Goal: Task Accomplishment & Management: Use online tool/utility

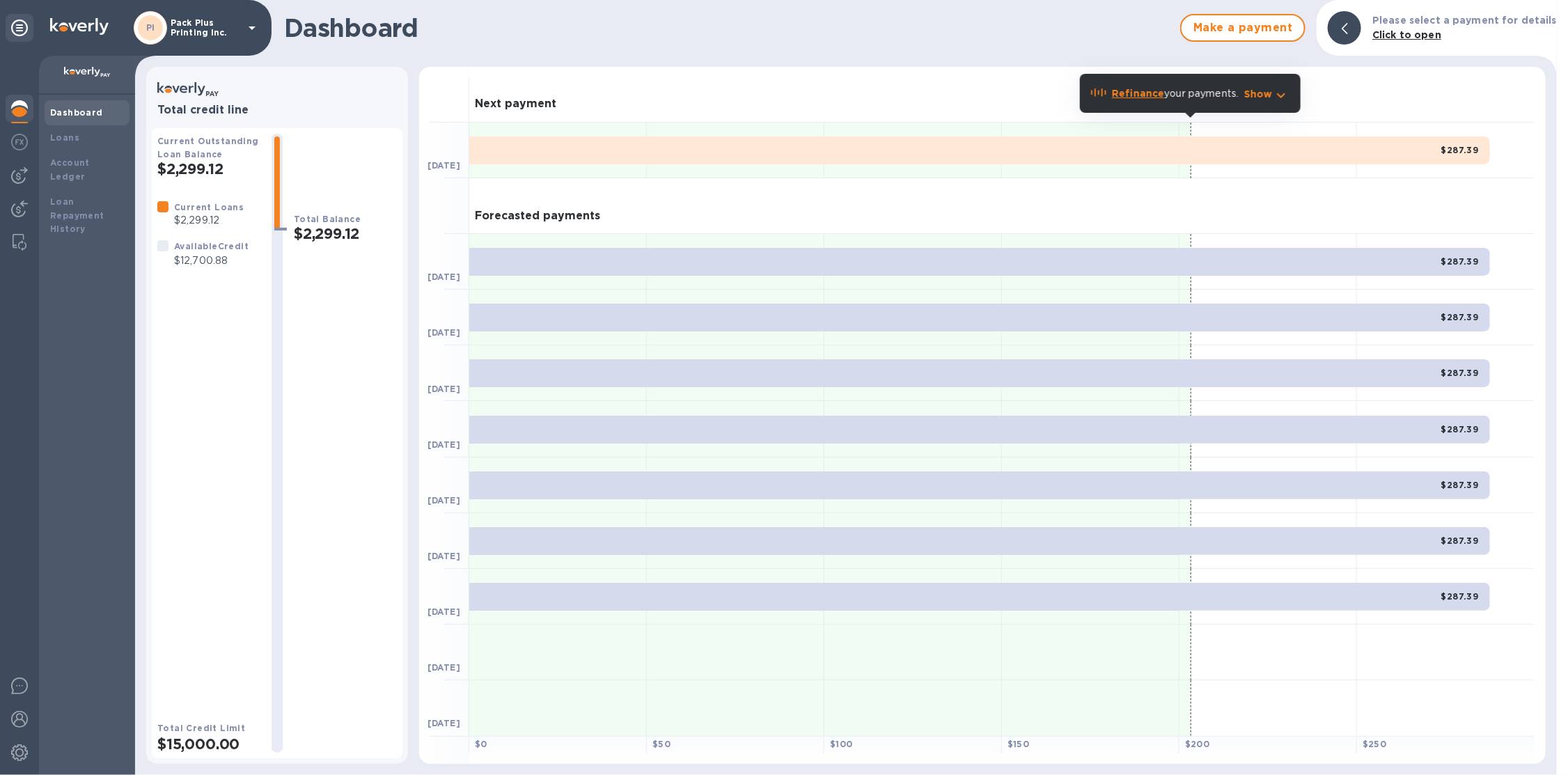
click at [246, 37] on div "PI Pack Plus Printing Inc." at bounding box center [197, 27] width 127 height 33
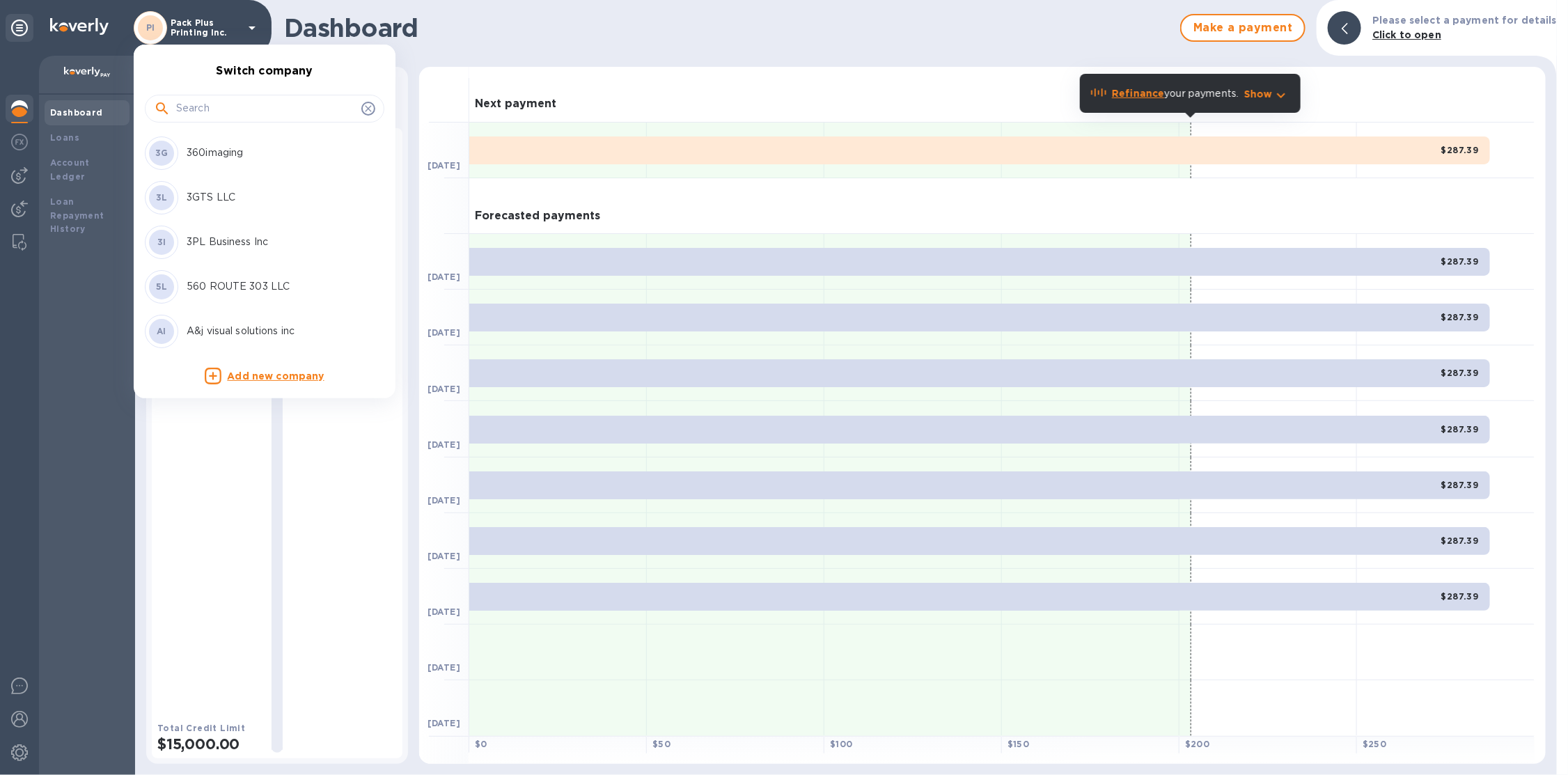
click at [250, 116] on input "text" at bounding box center [266, 108] width 180 height 20
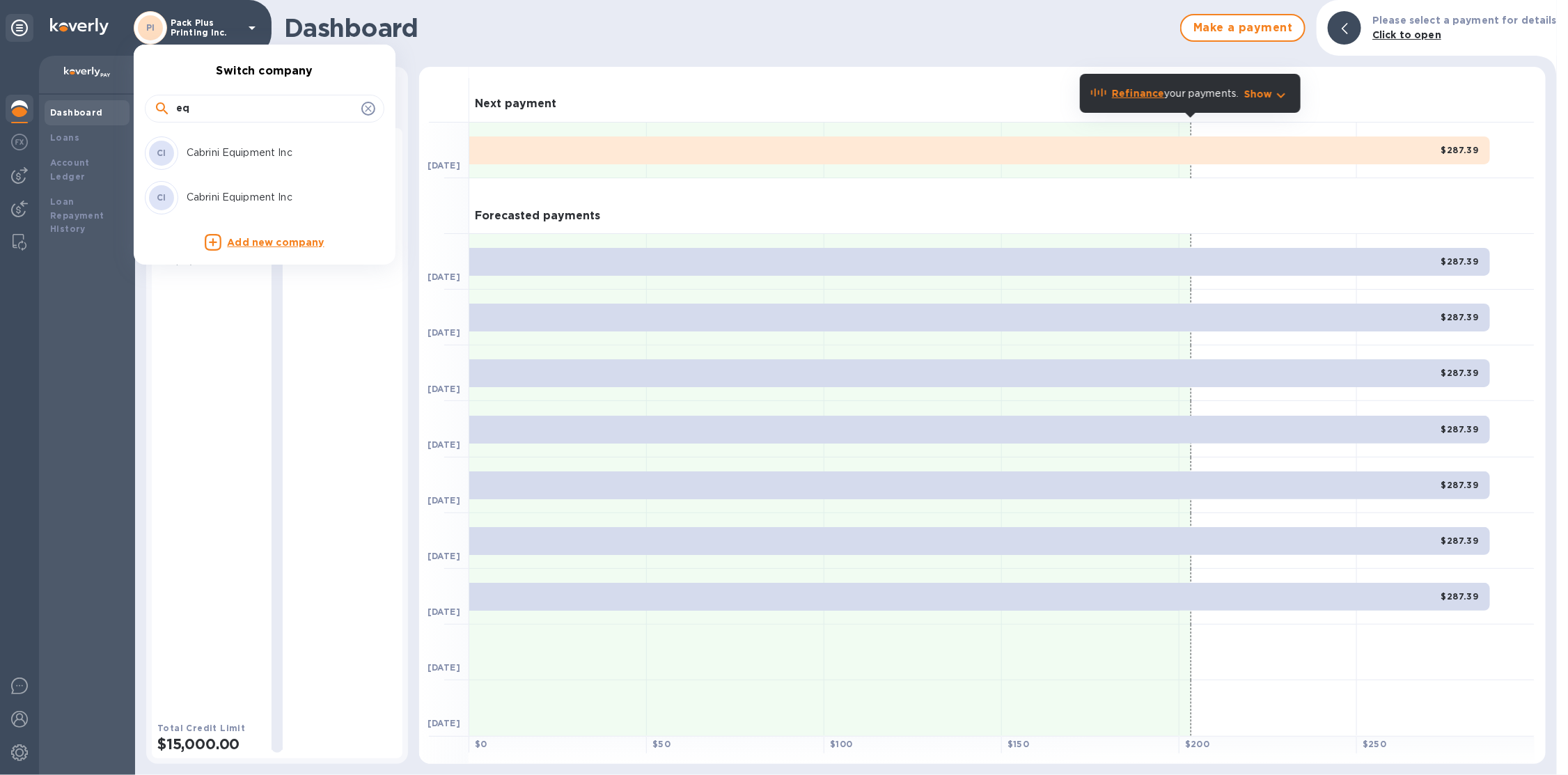
type input "e"
type input "building"
click at [272, 153] on p "Building Efficiency Services Corp" at bounding box center [275, 153] width 176 height 14
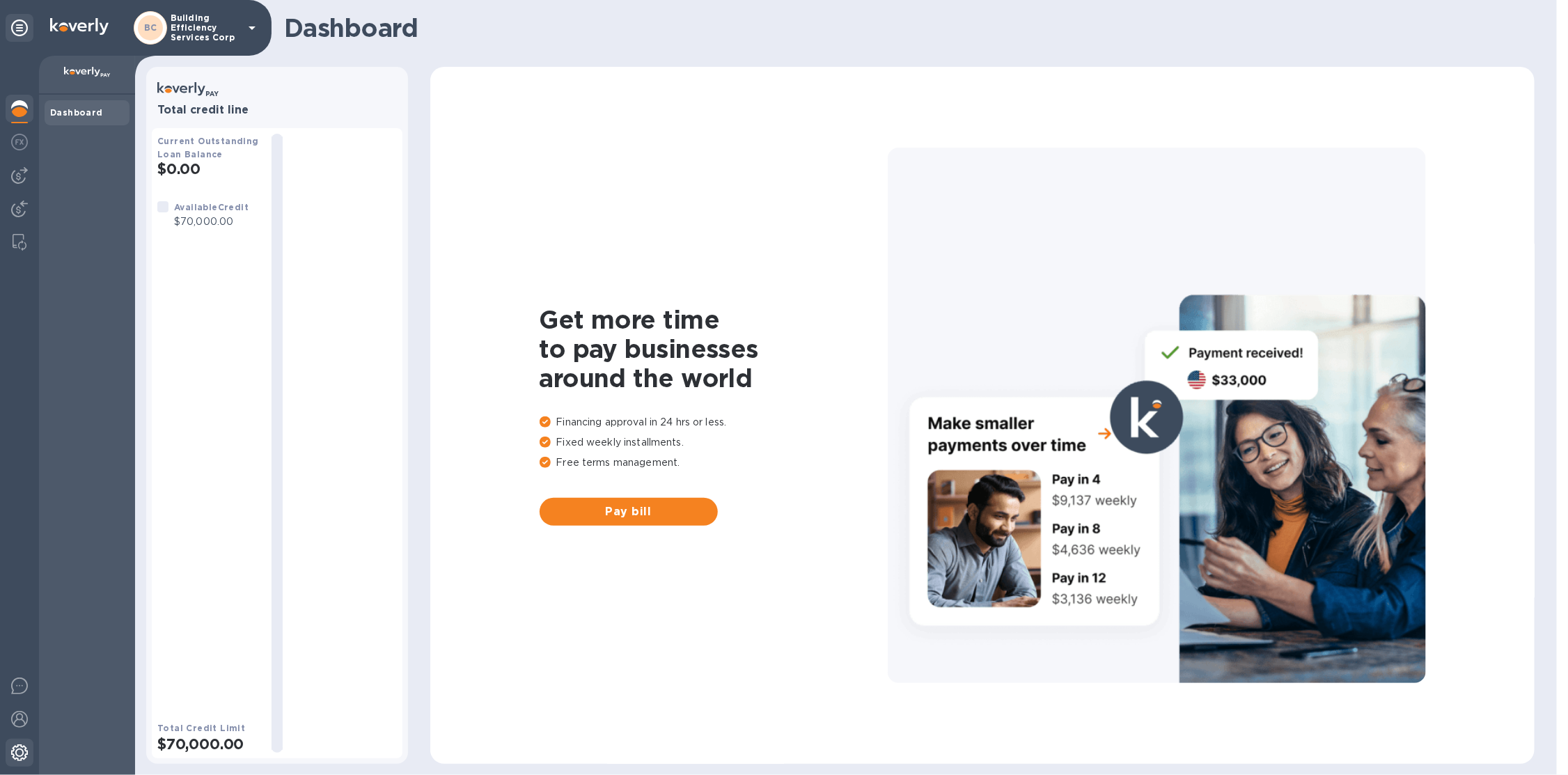
click at [27, 754] on img at bounding box center [20, 753] width 17 height 17
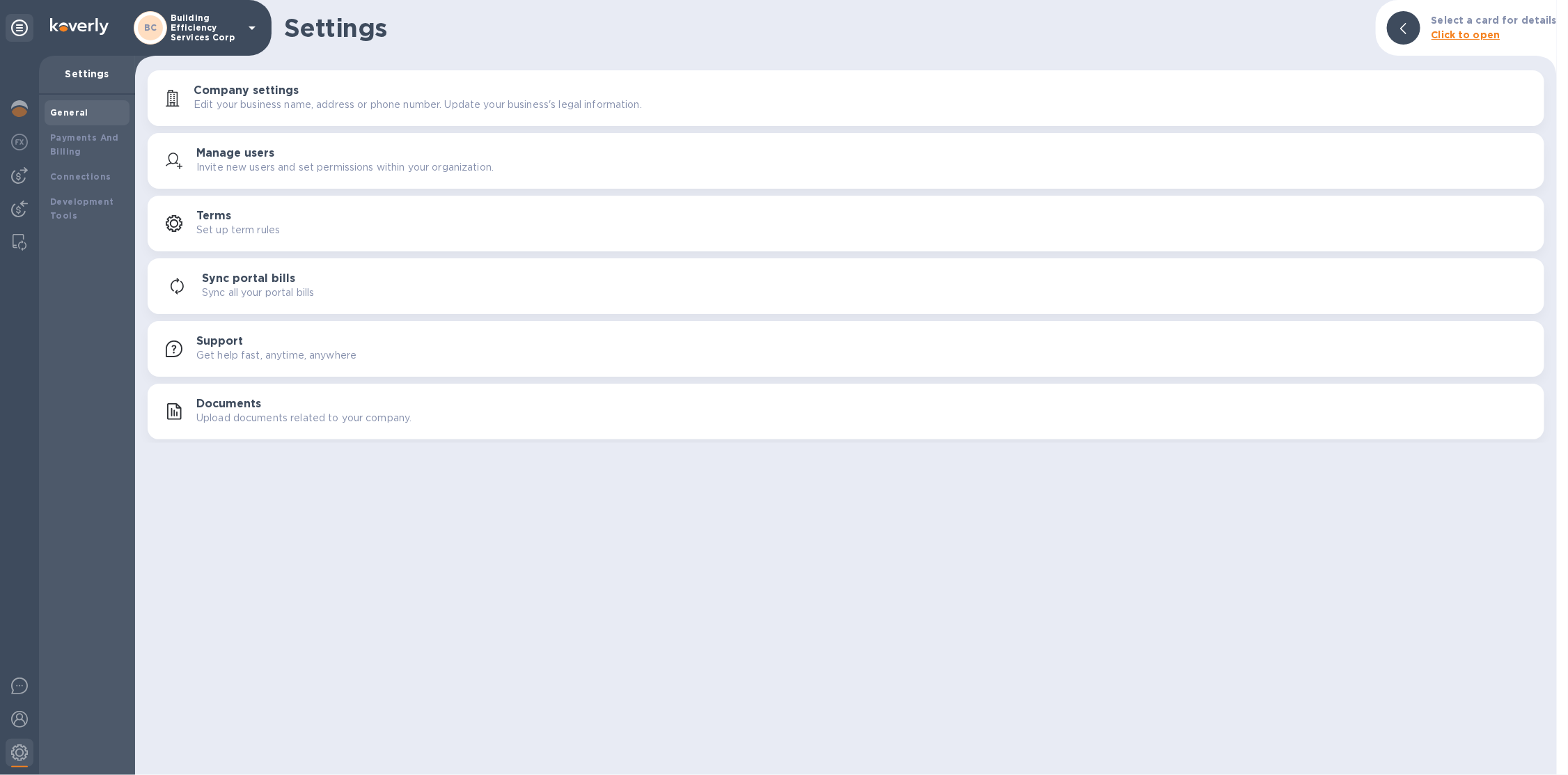
click at [286, 103] on p "Edit your business name, address or phone number. Update your business's legal …" at bounding box center [418, 104] width 448 height 14
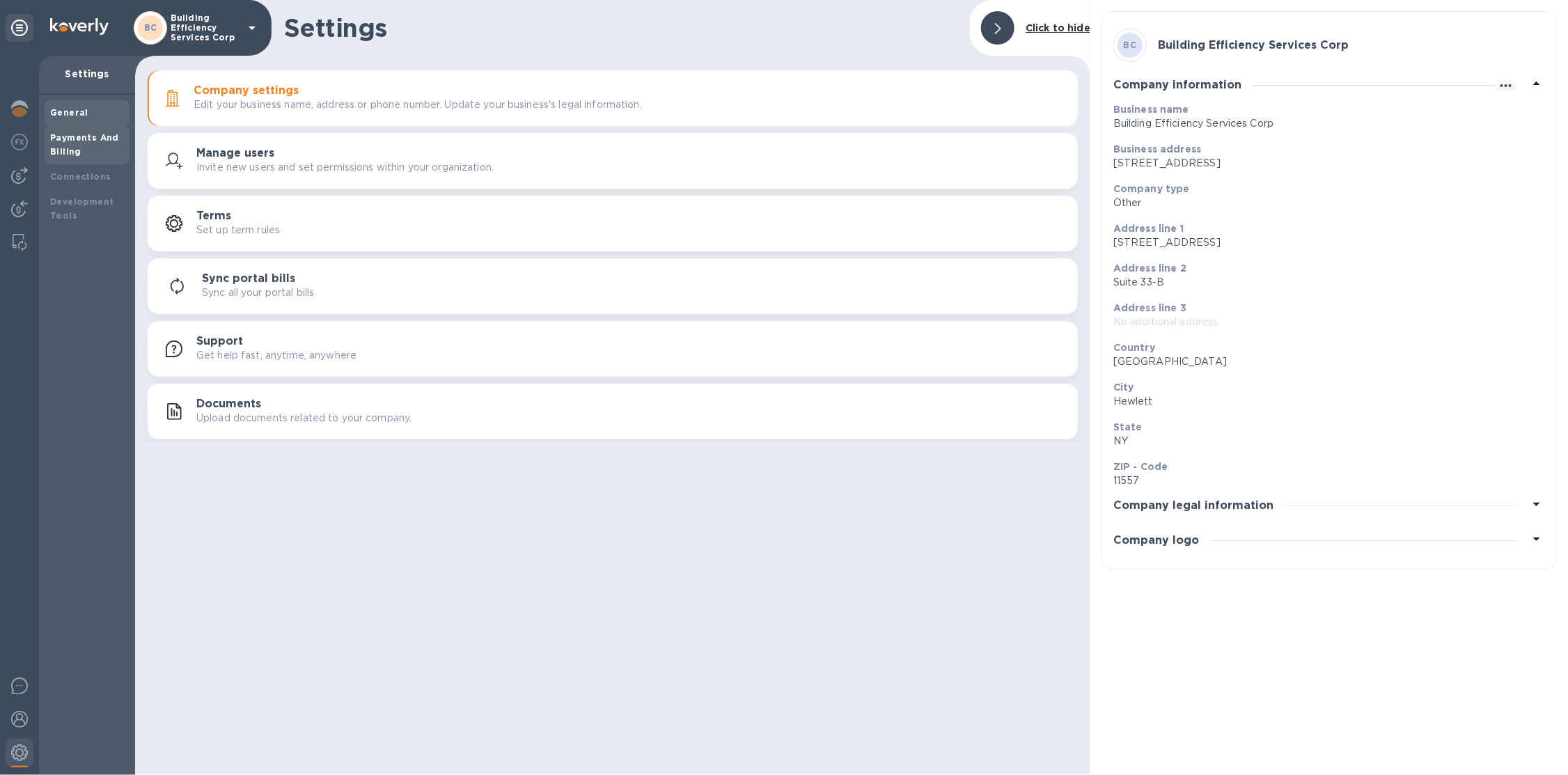
click at [84, 157] on div "Payments And Billing" at bounding box center [87, 145] width 74 height 28
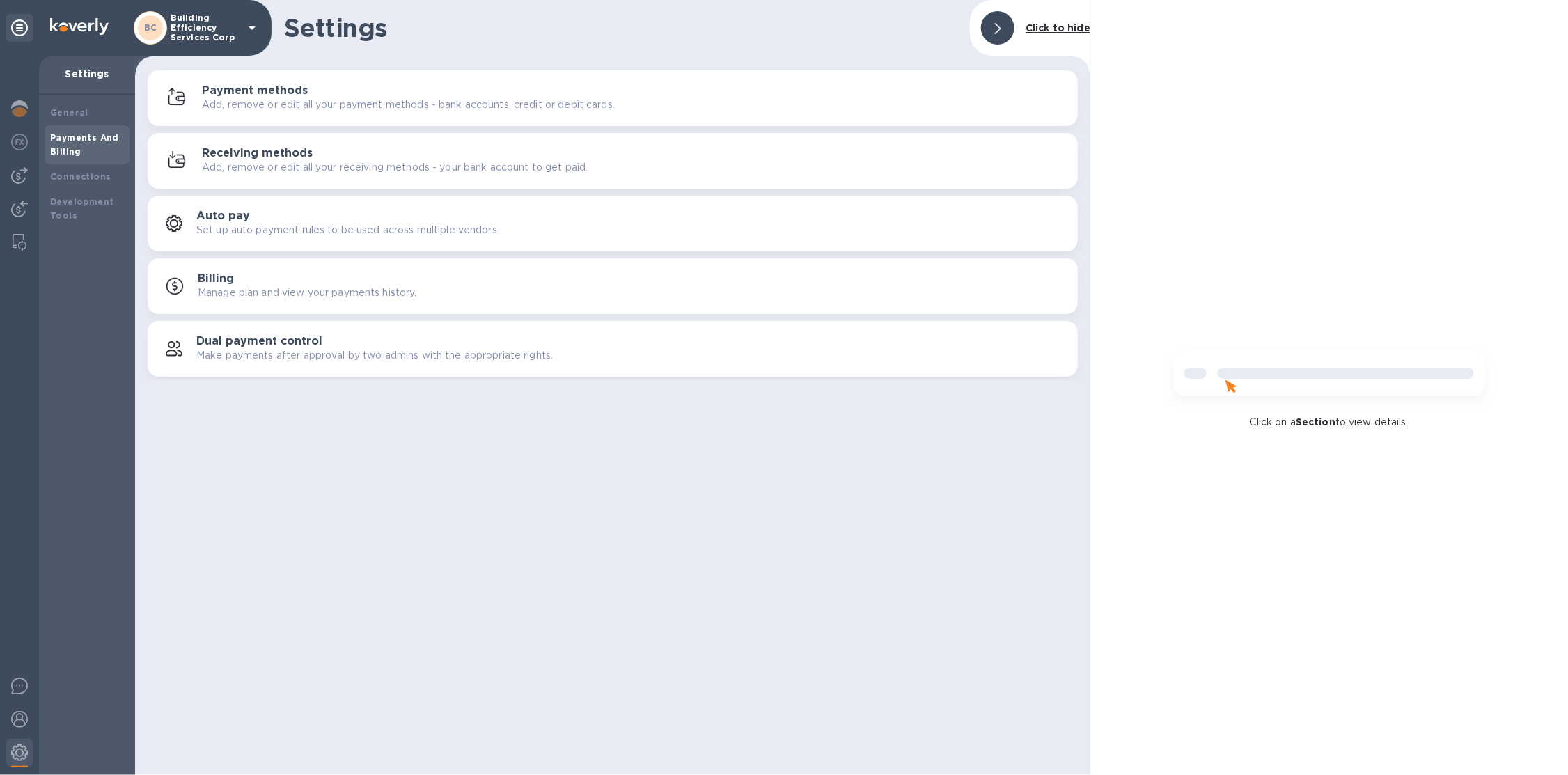
click at [275, 113] on div "Payment methods Add, remove or edit all your payment methods - bank accounts, c…" at bounding box center [612, 98] width 913 height 33
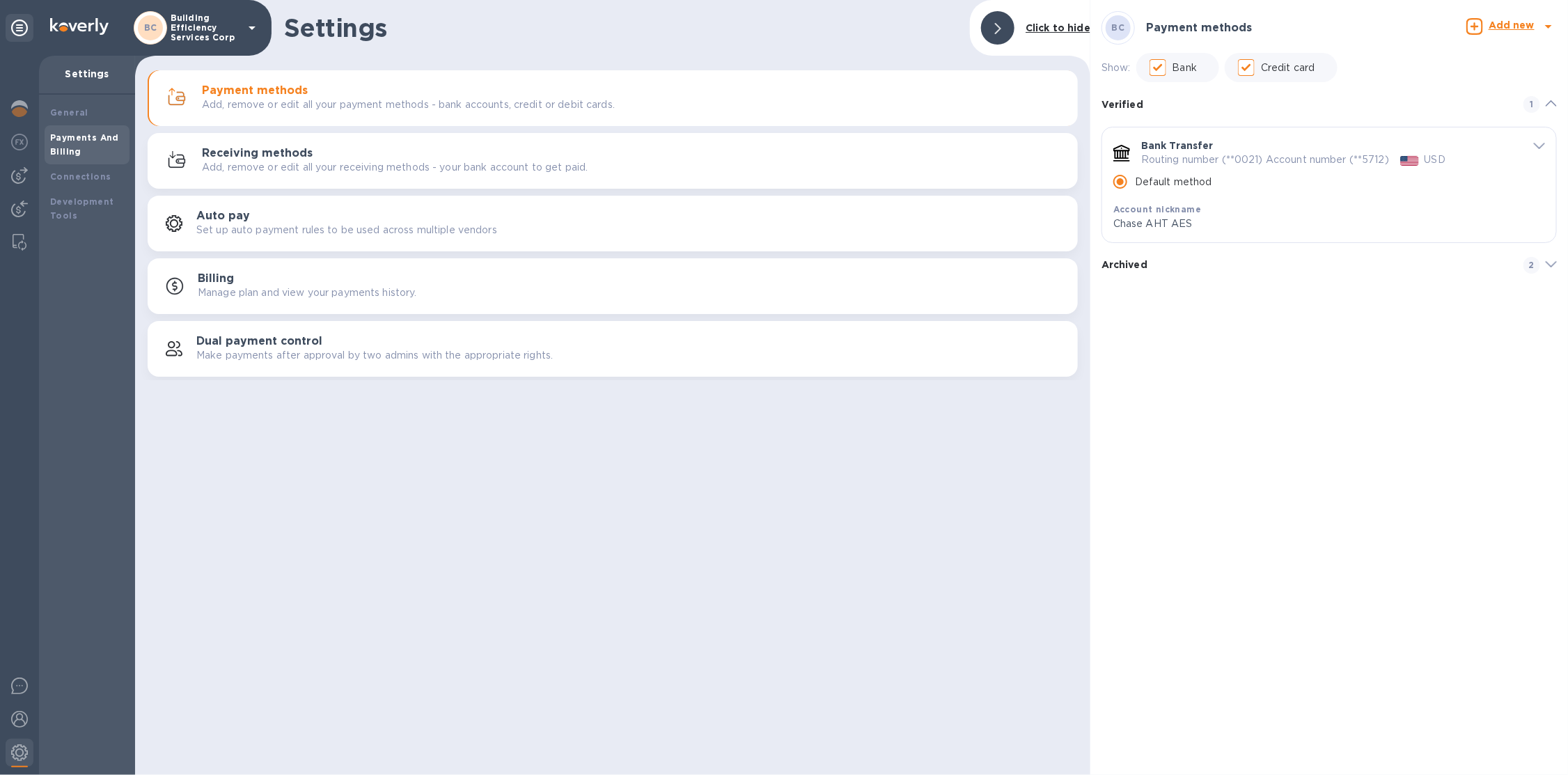
click at [228, 27] on p "Building Efficiency Services Corp" at bounding box center [205, 28] width 70 height 29
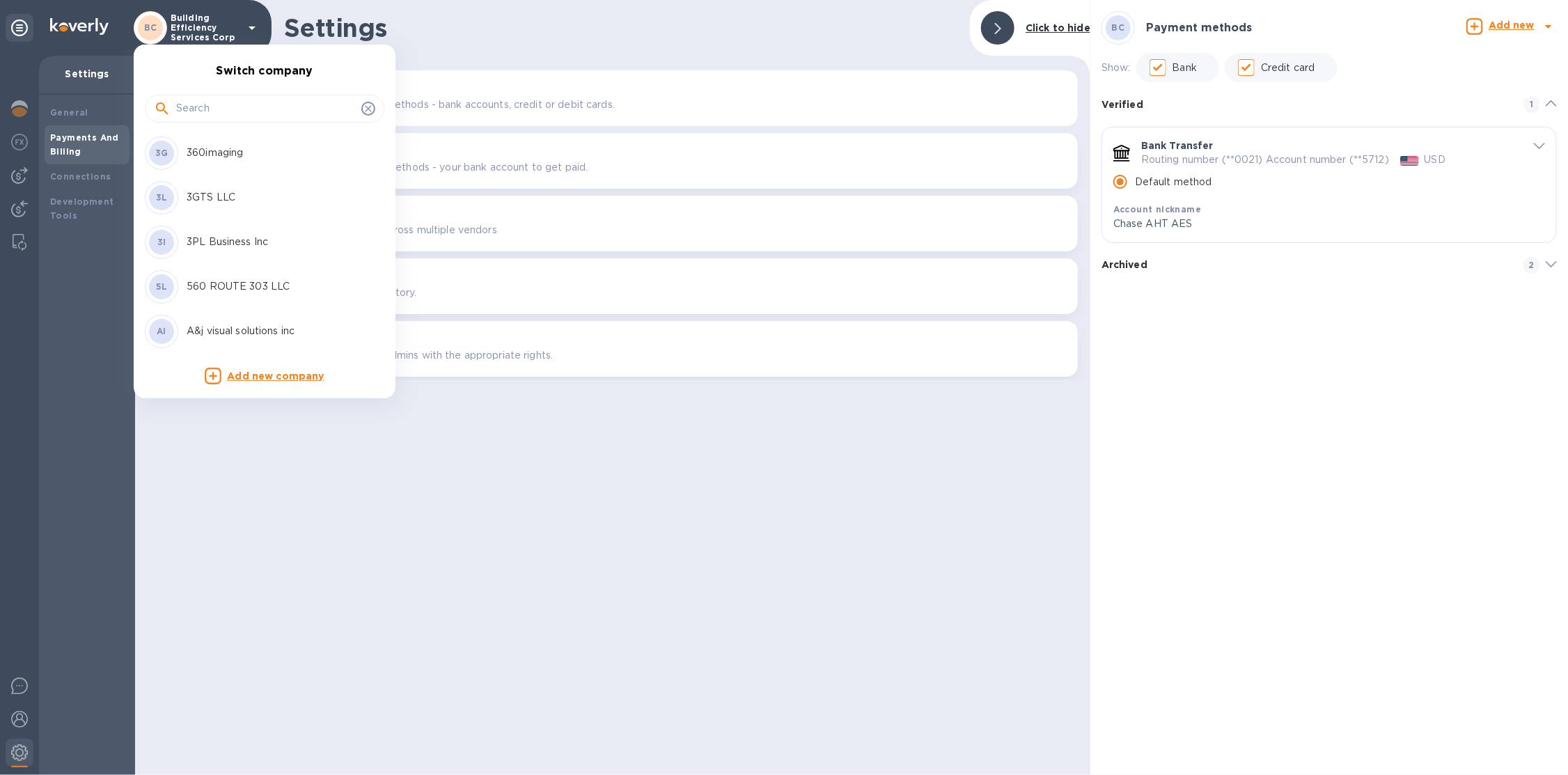
click at [222, 112] on input "text" at bounding box center [266, 108] width 180 height 20
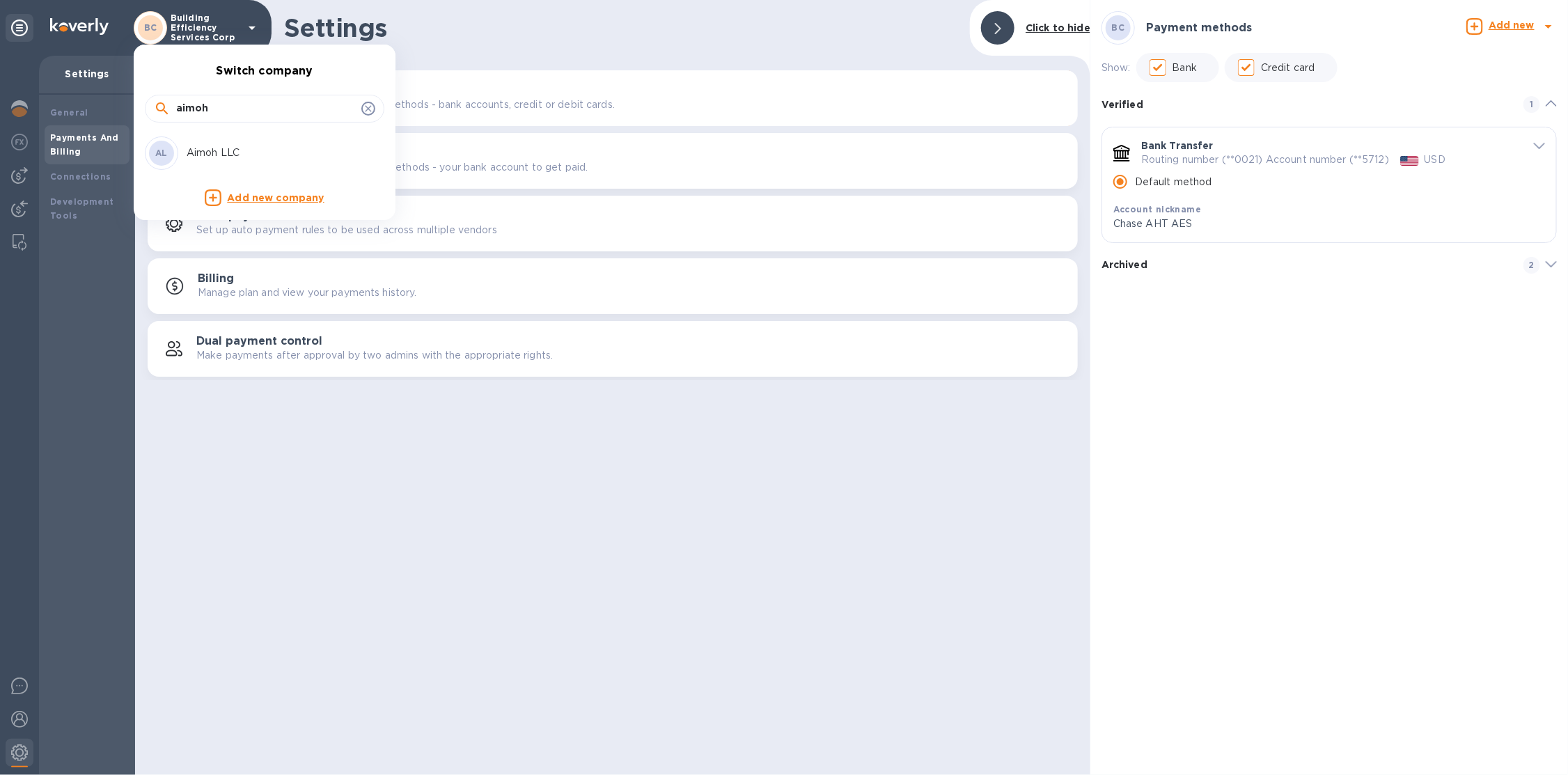
type input "aimoh"
click at [219, 149] on p "Aimoh LLC" at bounding box center [275, 153] width 176 height 14
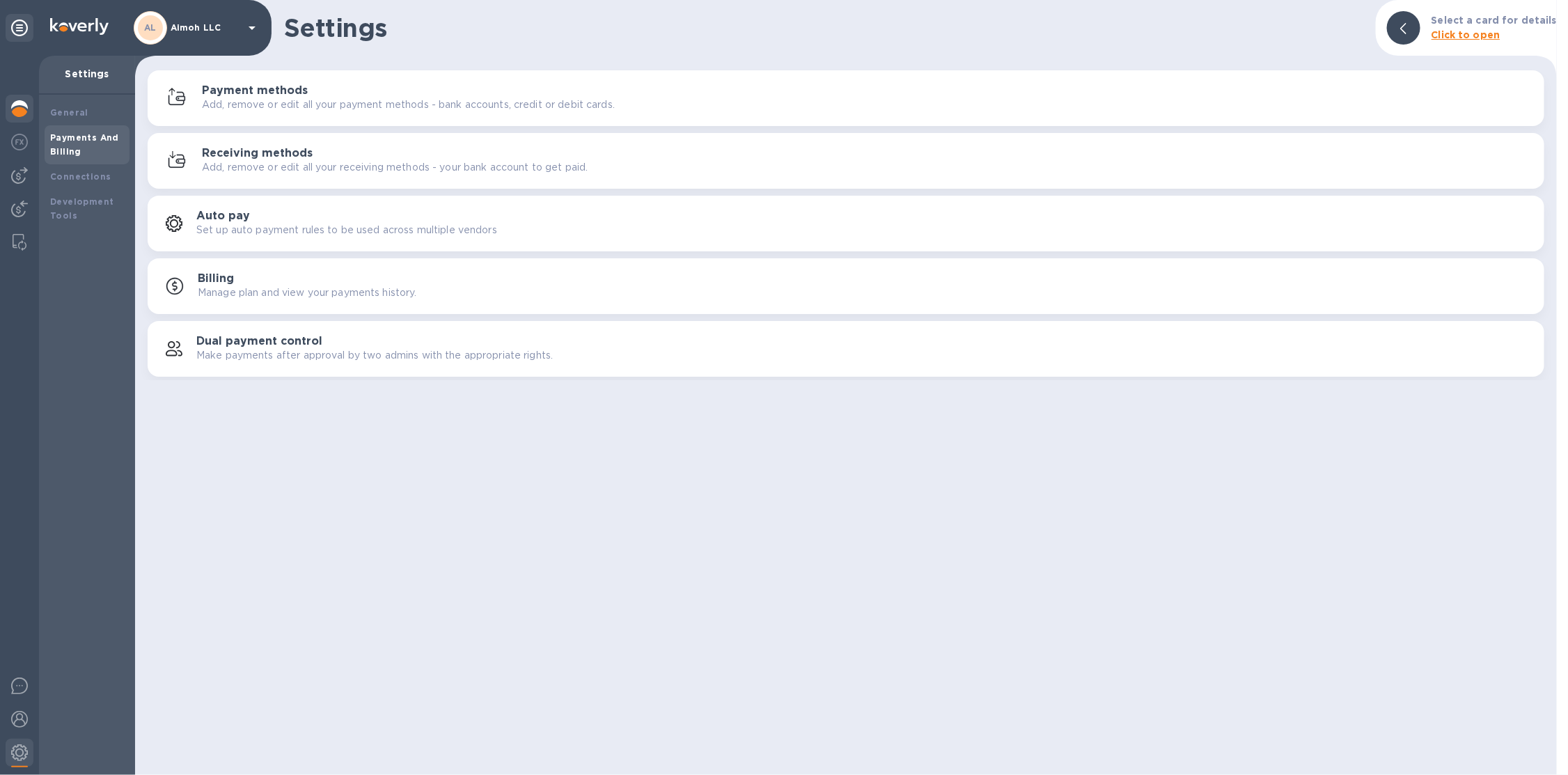
click at [22, 104] on img at bounding box center [20, 109] width 17 height 17
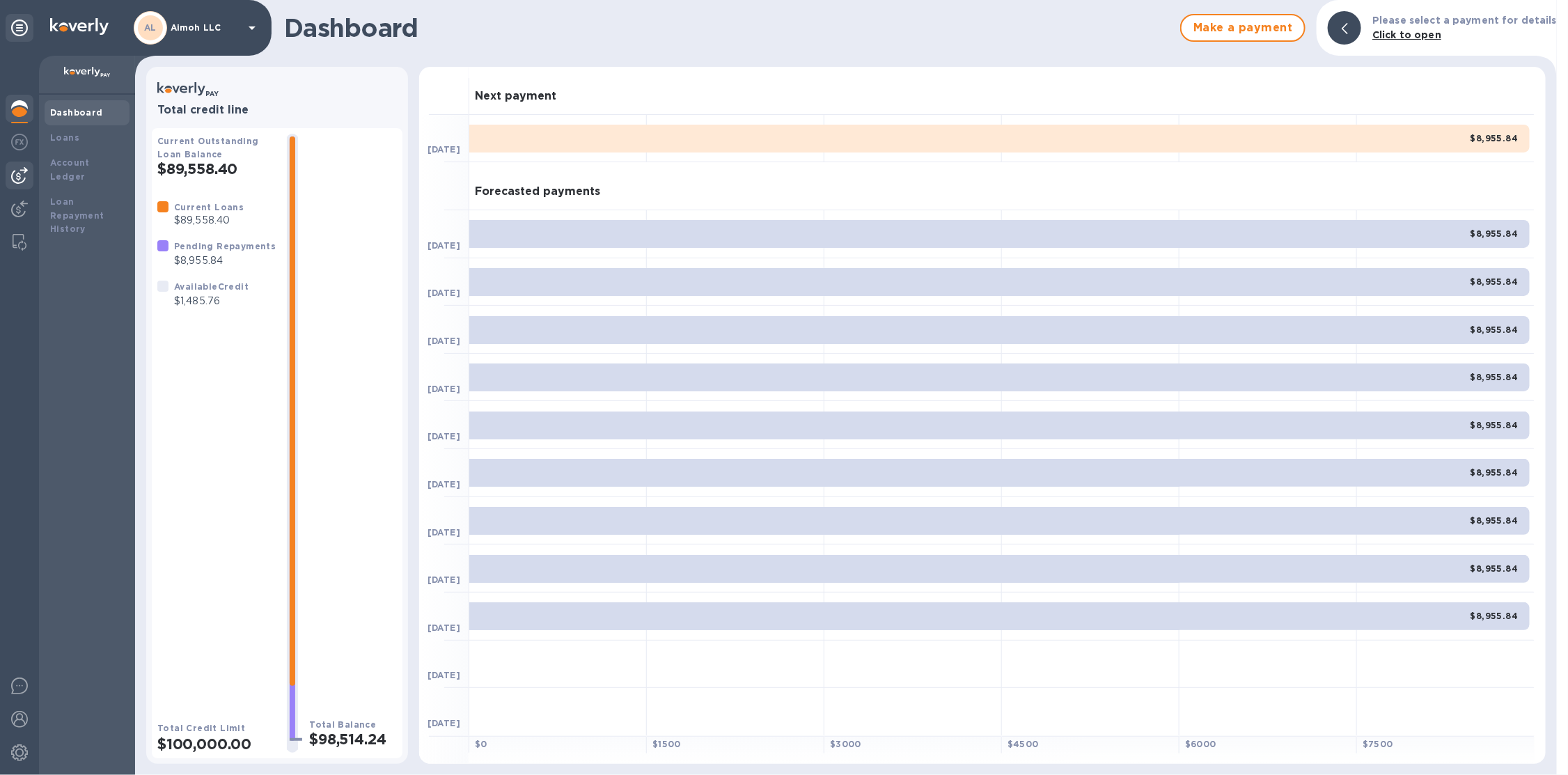
click at [26, 176] on img at bounding box center [20, 176] width 17 height 17
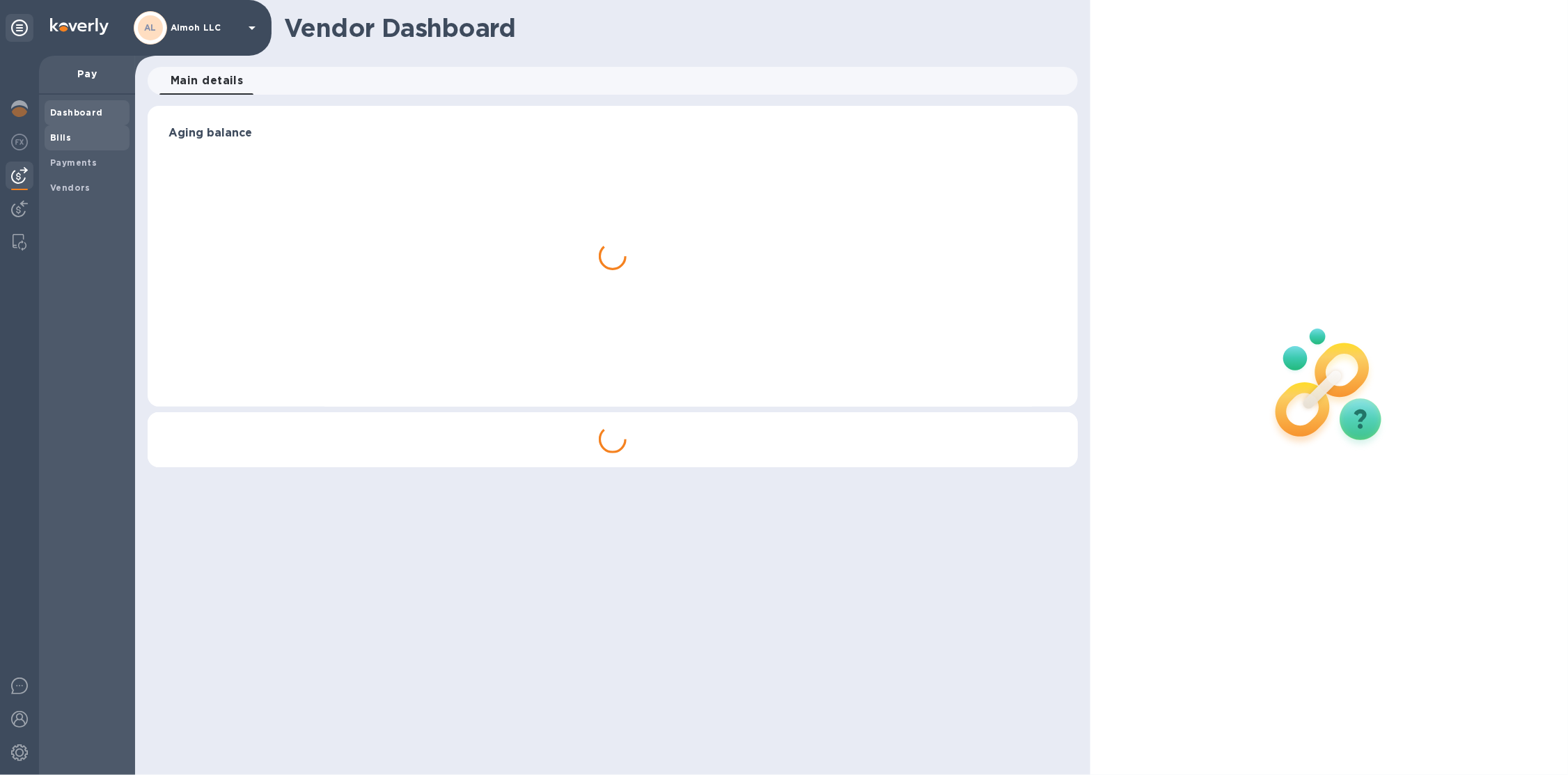
click at [66, 135] on b "Bills" at bounding box center [61, 137] width 20 height 10
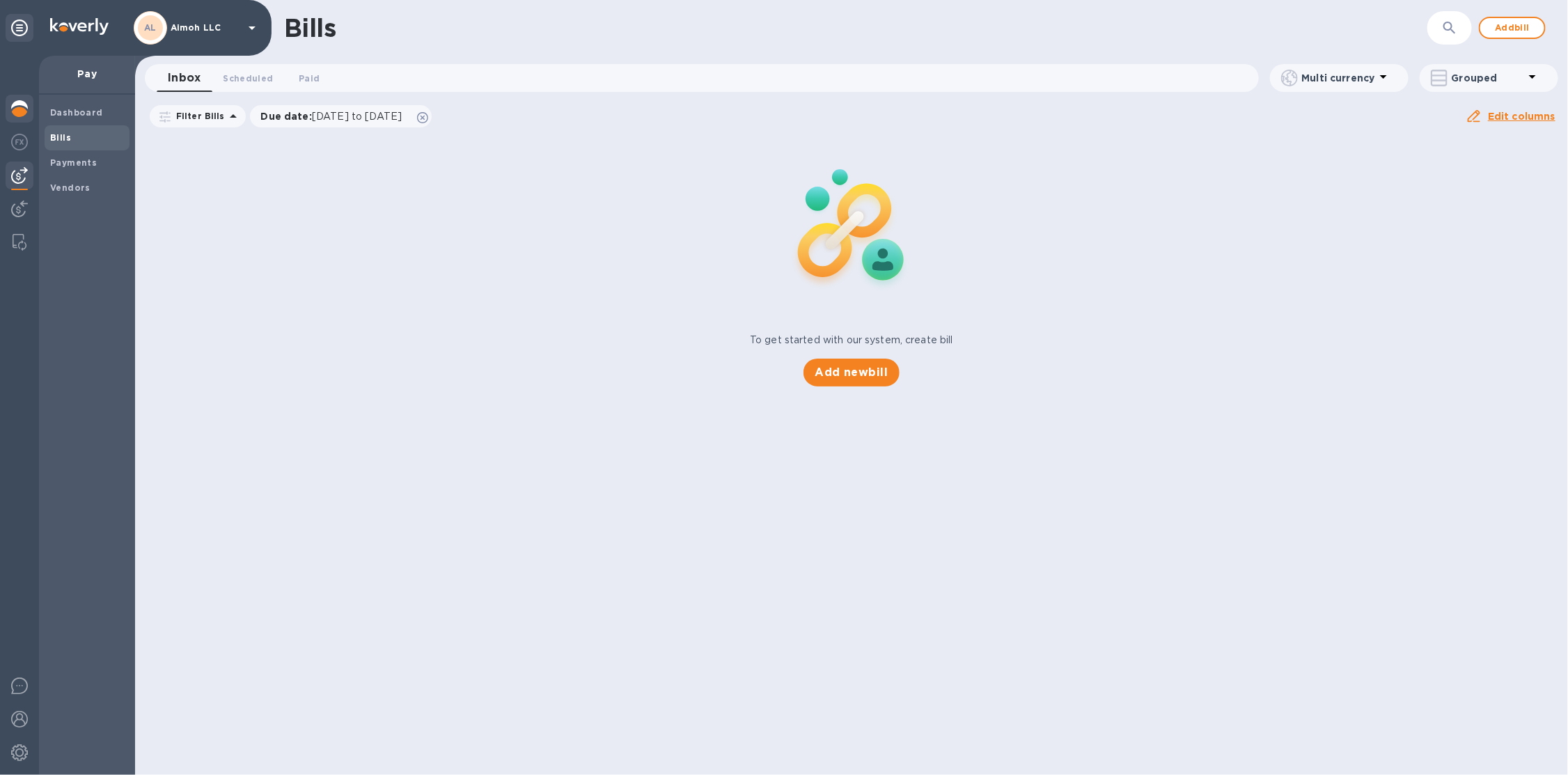
click at [24, 103] on img at bounding box center [20, 109] width 17 height 17
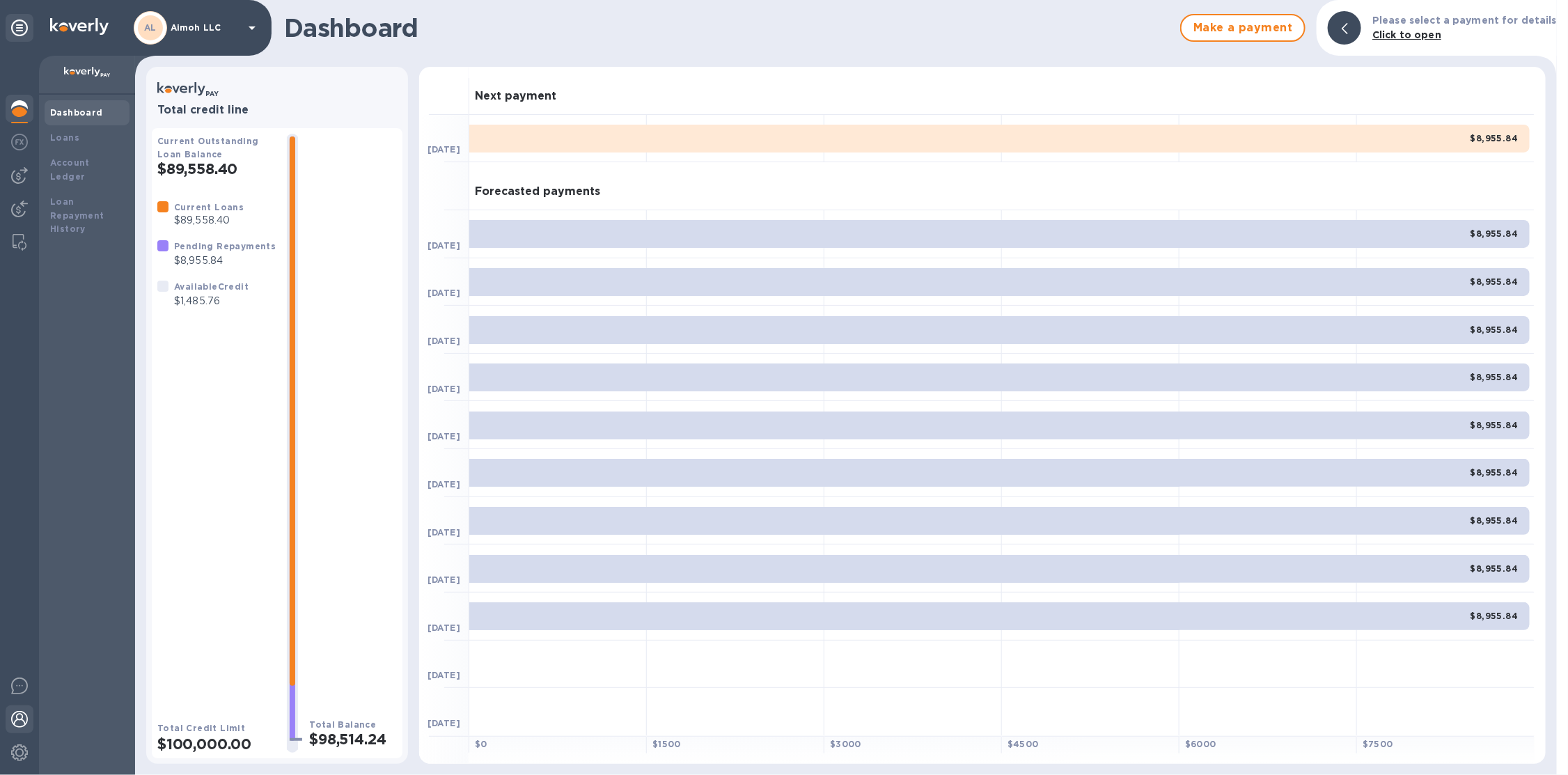
click at [17, 746] on img at bounding box center [20, 753] width 17 height 17
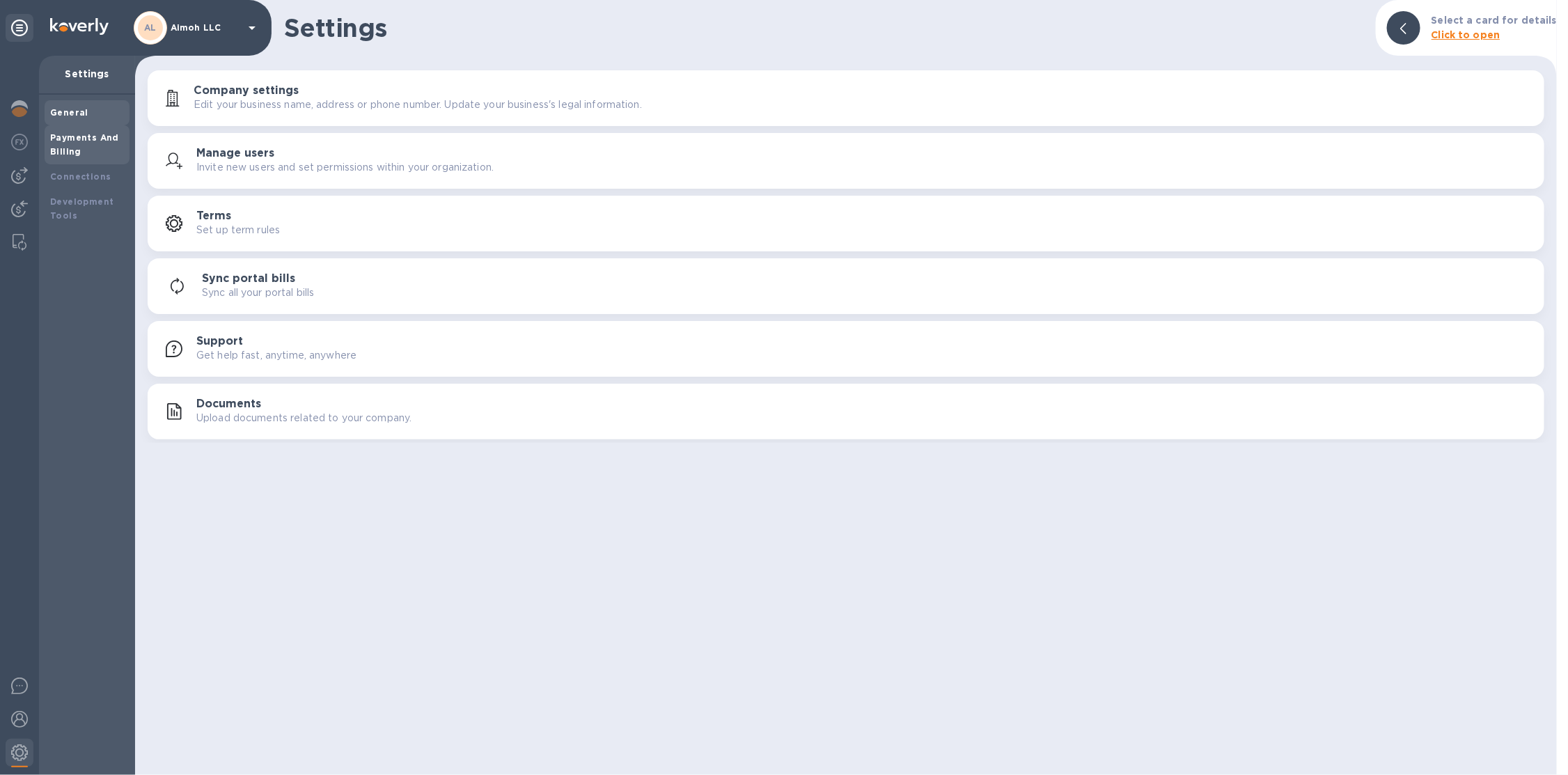
click at [71, 144] on div "Payments And Billing" at bounding box center [87, 145] width 74 height 28
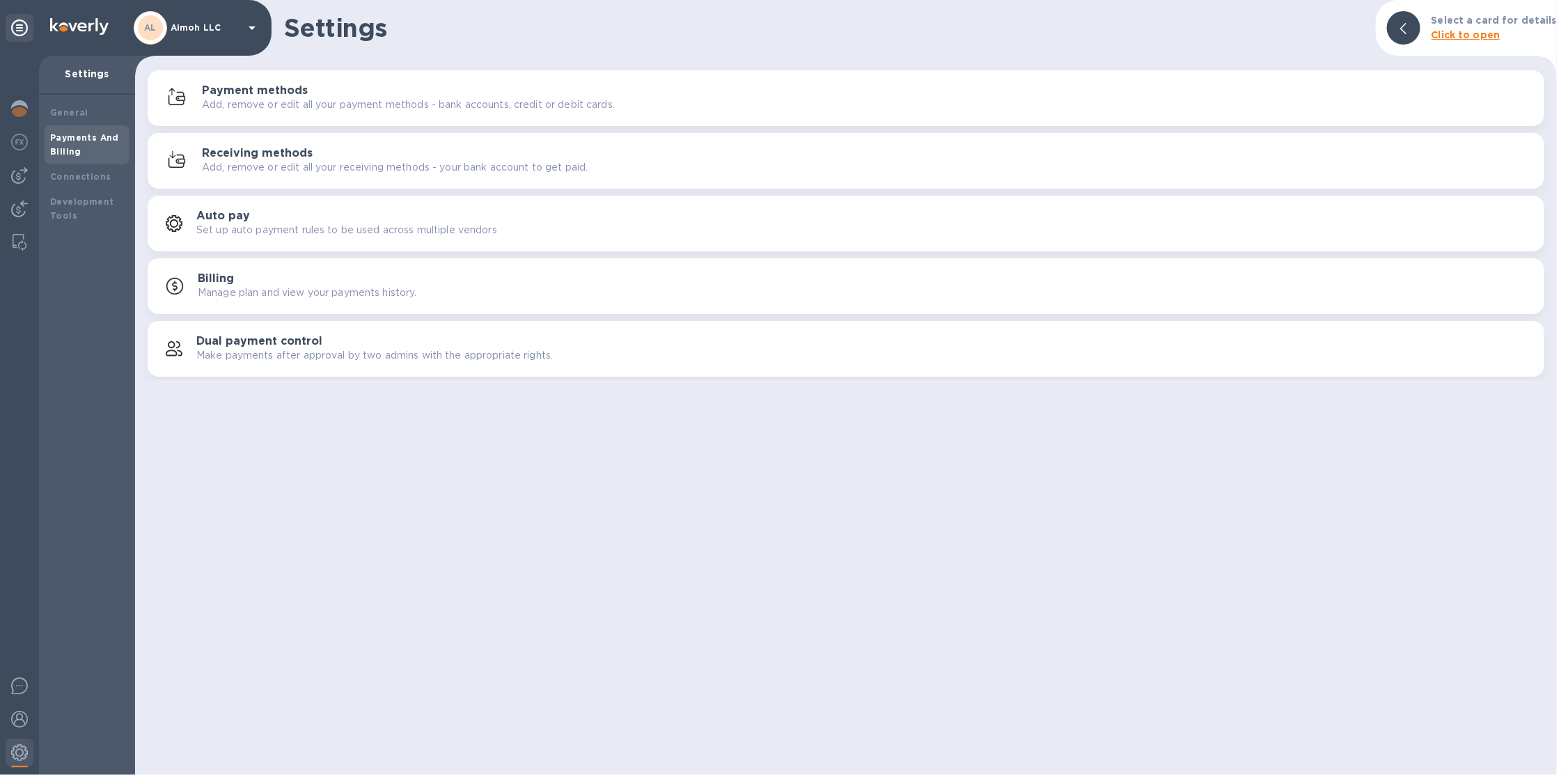
click at [289, 88] on h3 "Payment methods" at bounding box center [255, 91] width 106 height 14
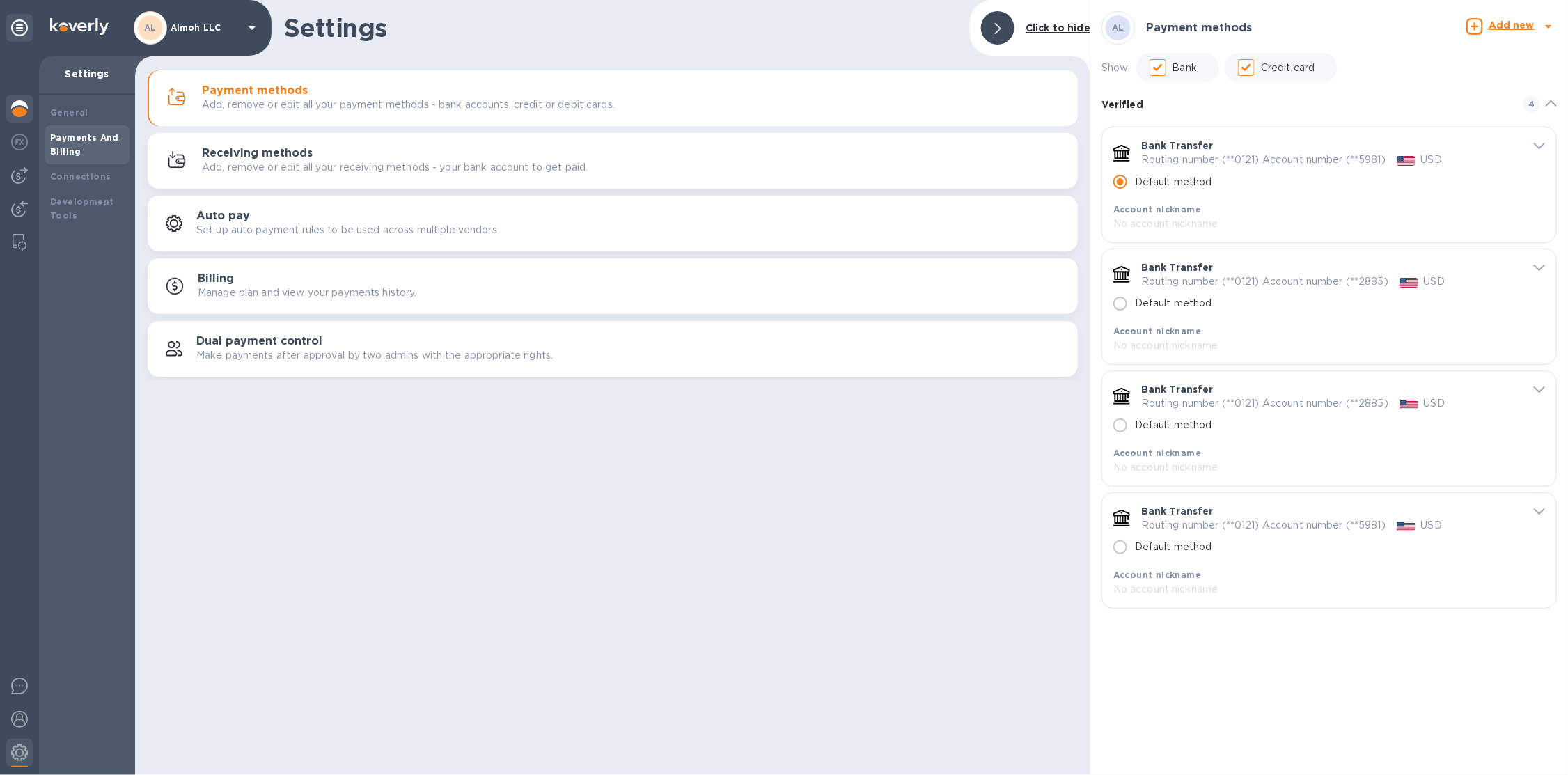
click at [32, 111] on div at bounding box center [20, 110] width 28 height 31
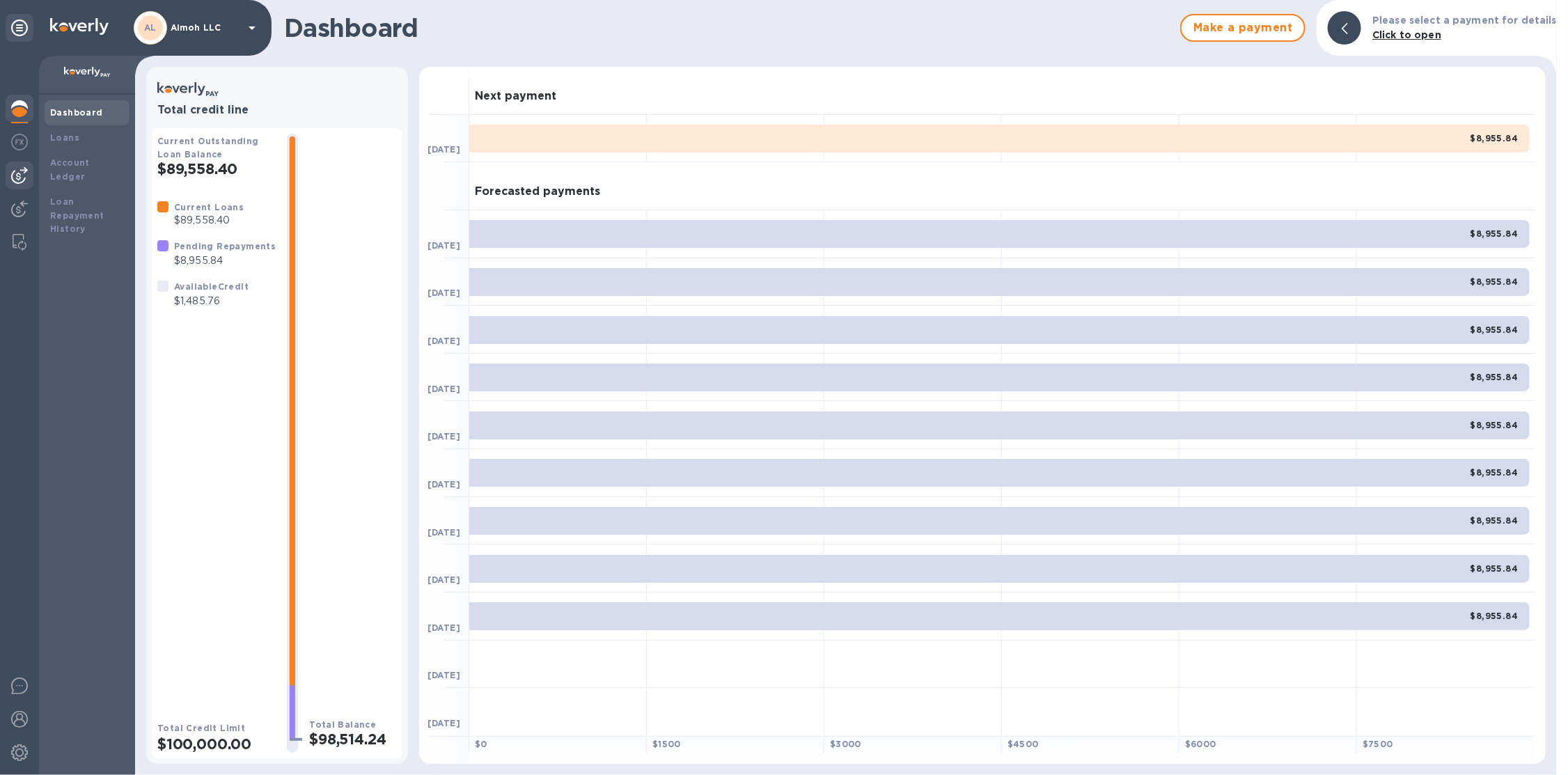
click at [26, 164] on div at bounding box center [20, 175] width 28 height 28
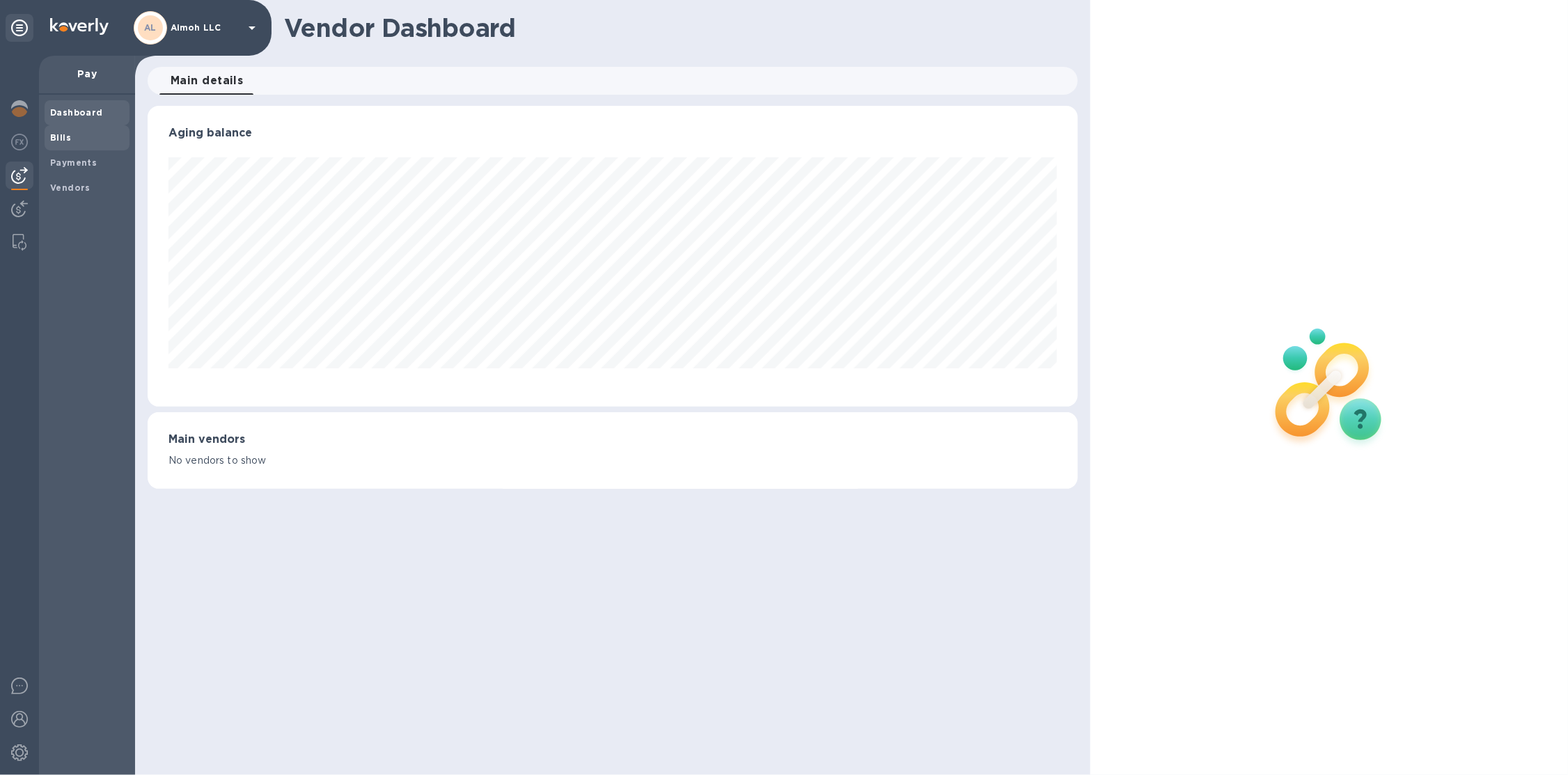
scroll to position [300, 930]
click at [49, 146] on div "Bills" at bounding box center [87, 137] width 85 height 25
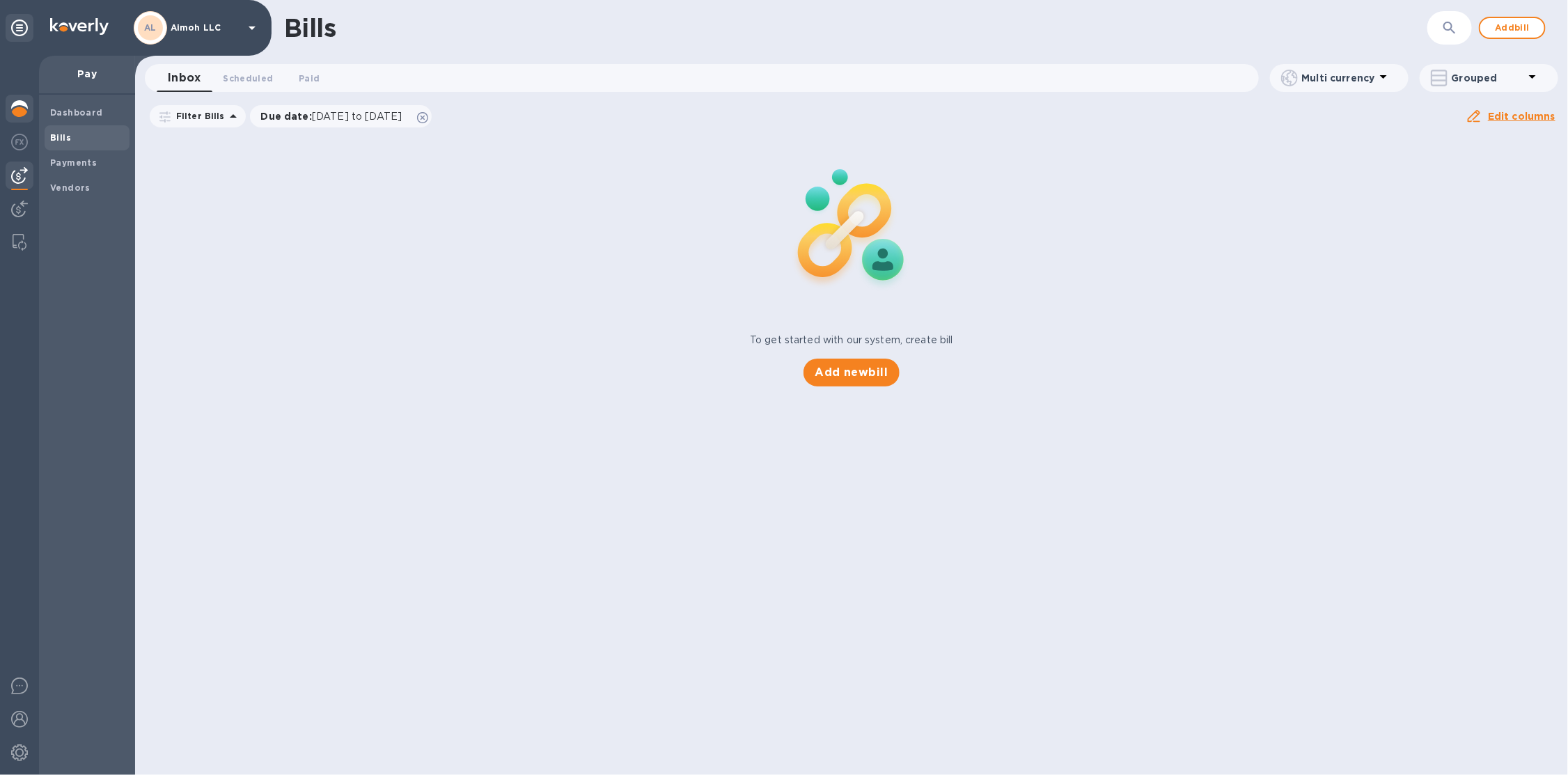
click at [25, 113] on img at bounding box center [20, 109] width 17 height 17
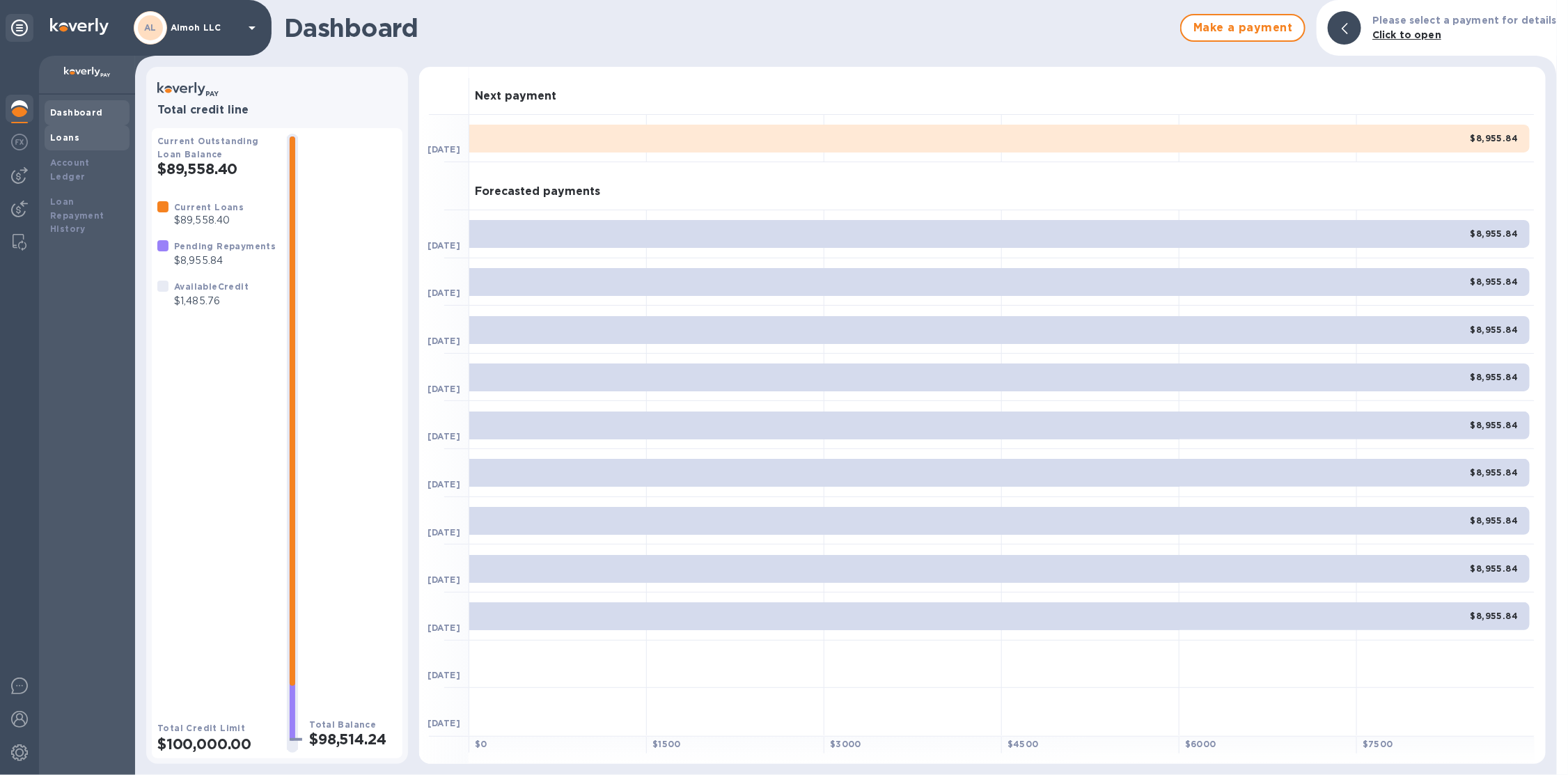
click at [94, 148] on div "Loans" at bounding box center [87, 137] width 85 height 25
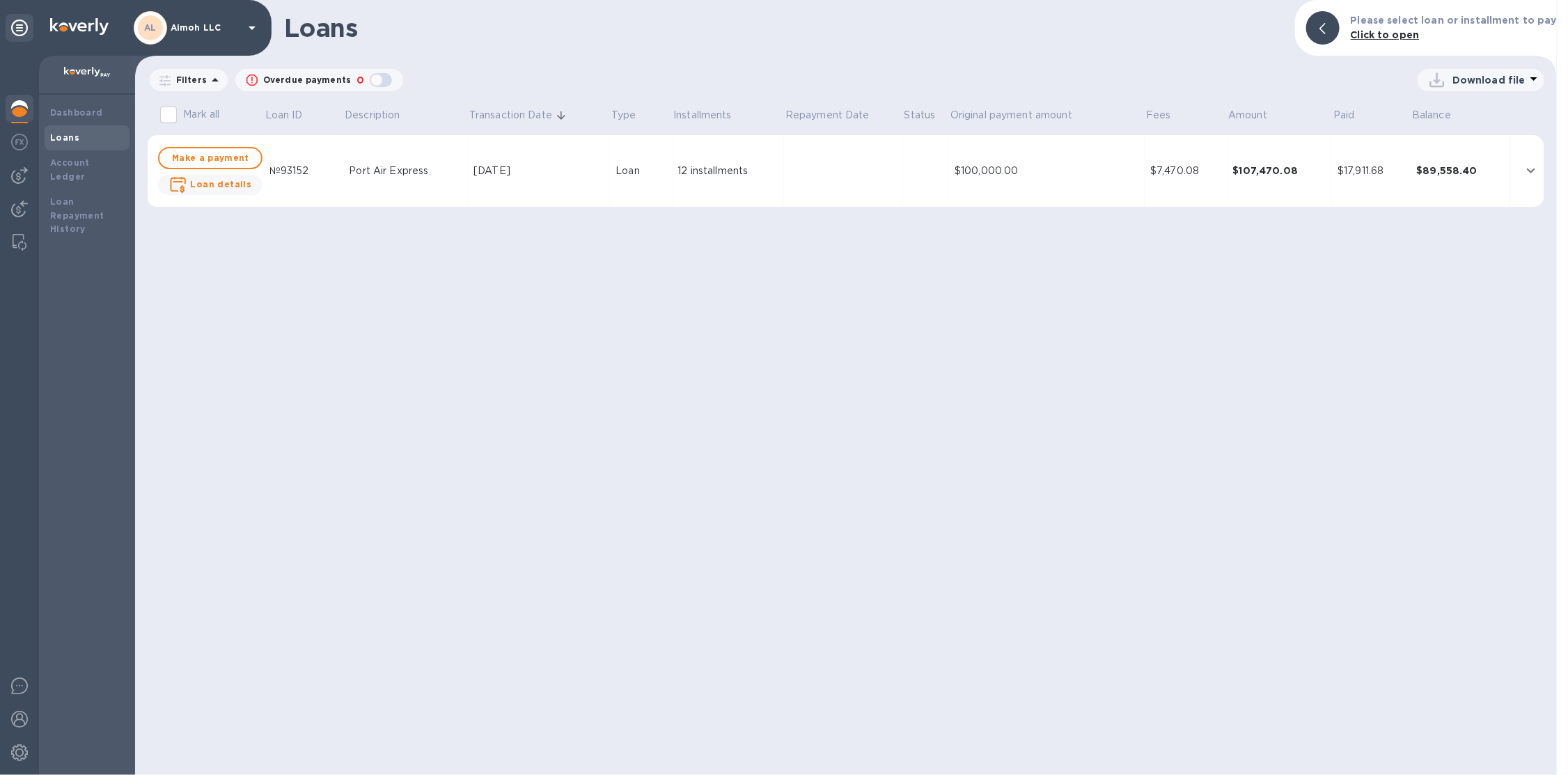
click at [1409, 161] on td "$17,911.68" at bounding box center [1371, 171] width 78 height 72
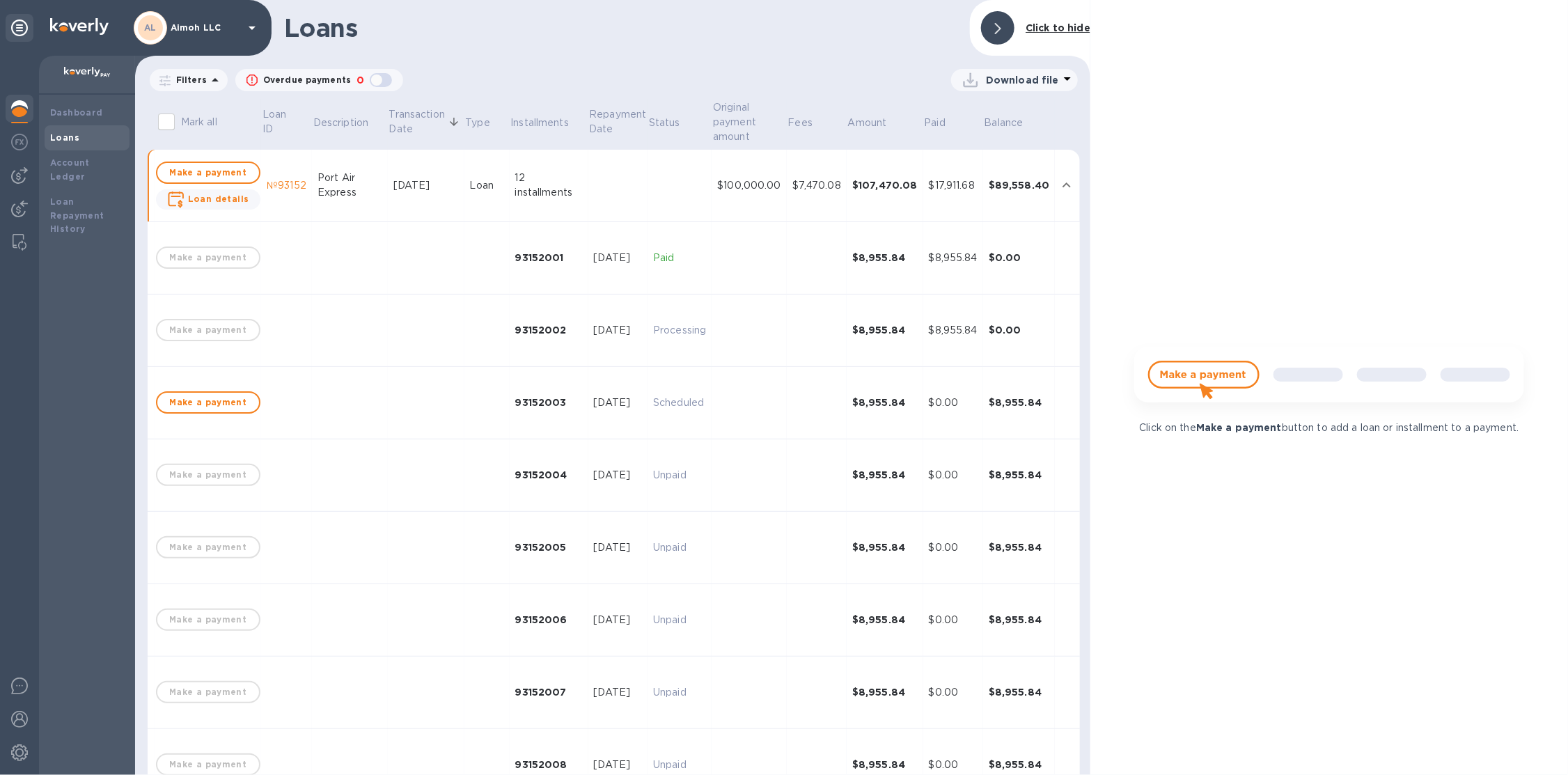
click at [749, 250] on td at bounding box center [749, 257] width 74 height 72
click at [104, 169] on div "Account Ledger" at bounding box center [87, 170] width 74 height 28
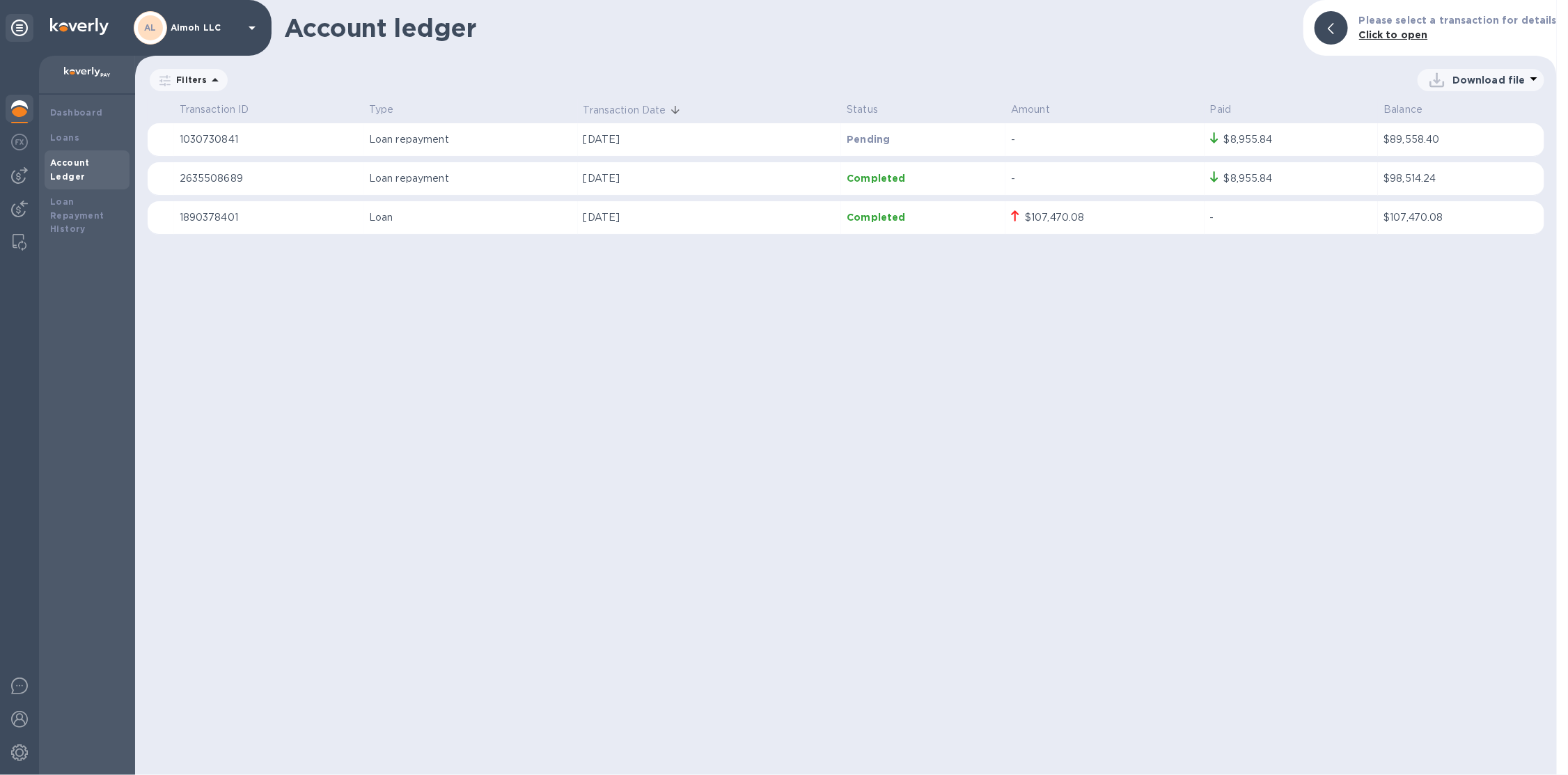
click at [475, 228] on td "Loan" at bounding box center [471, 217] width 215 height 33
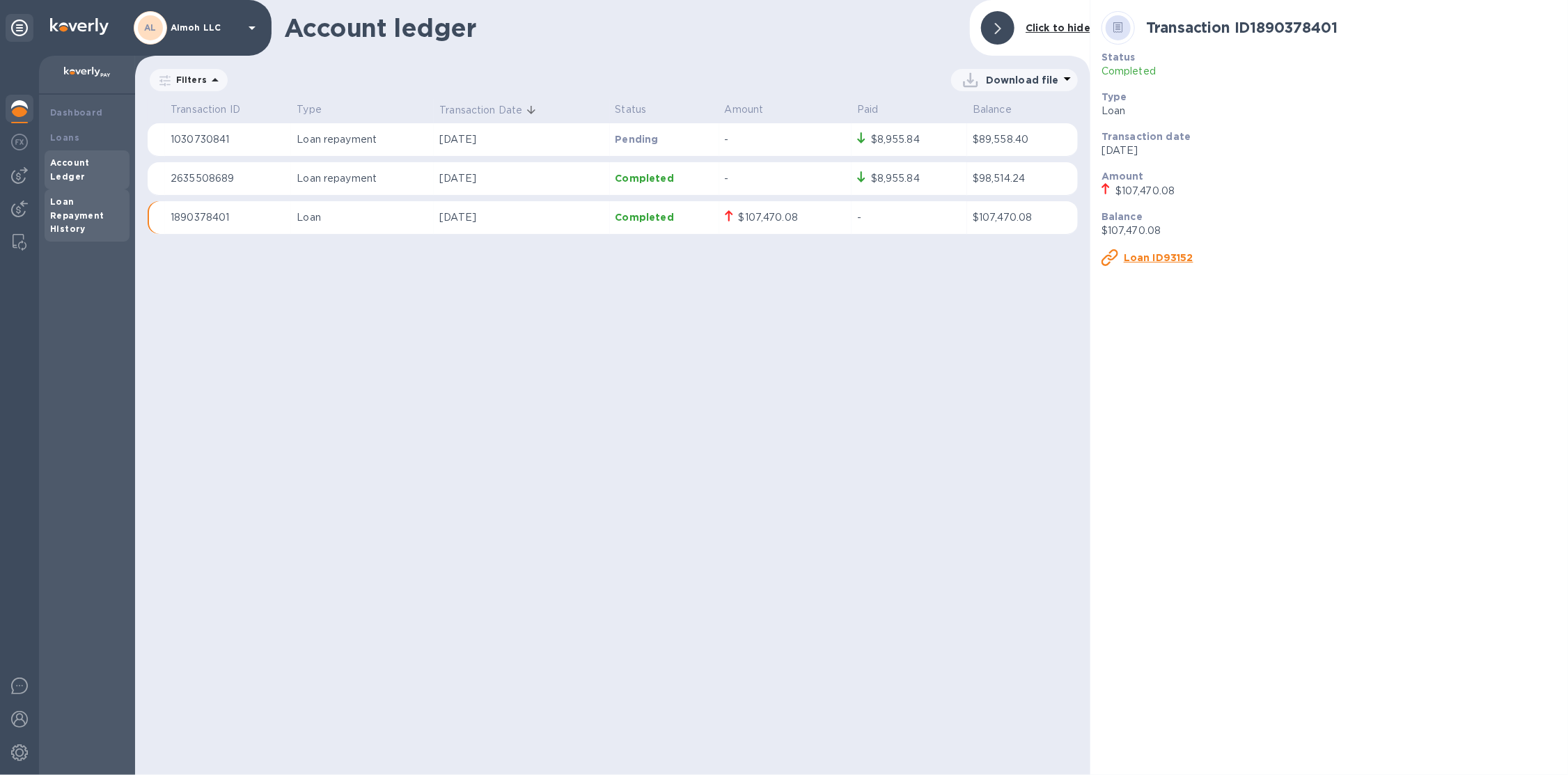
click at [84, 200] on b "Loan Repayment History" at bounding box center [78, 215] width 55 height 38
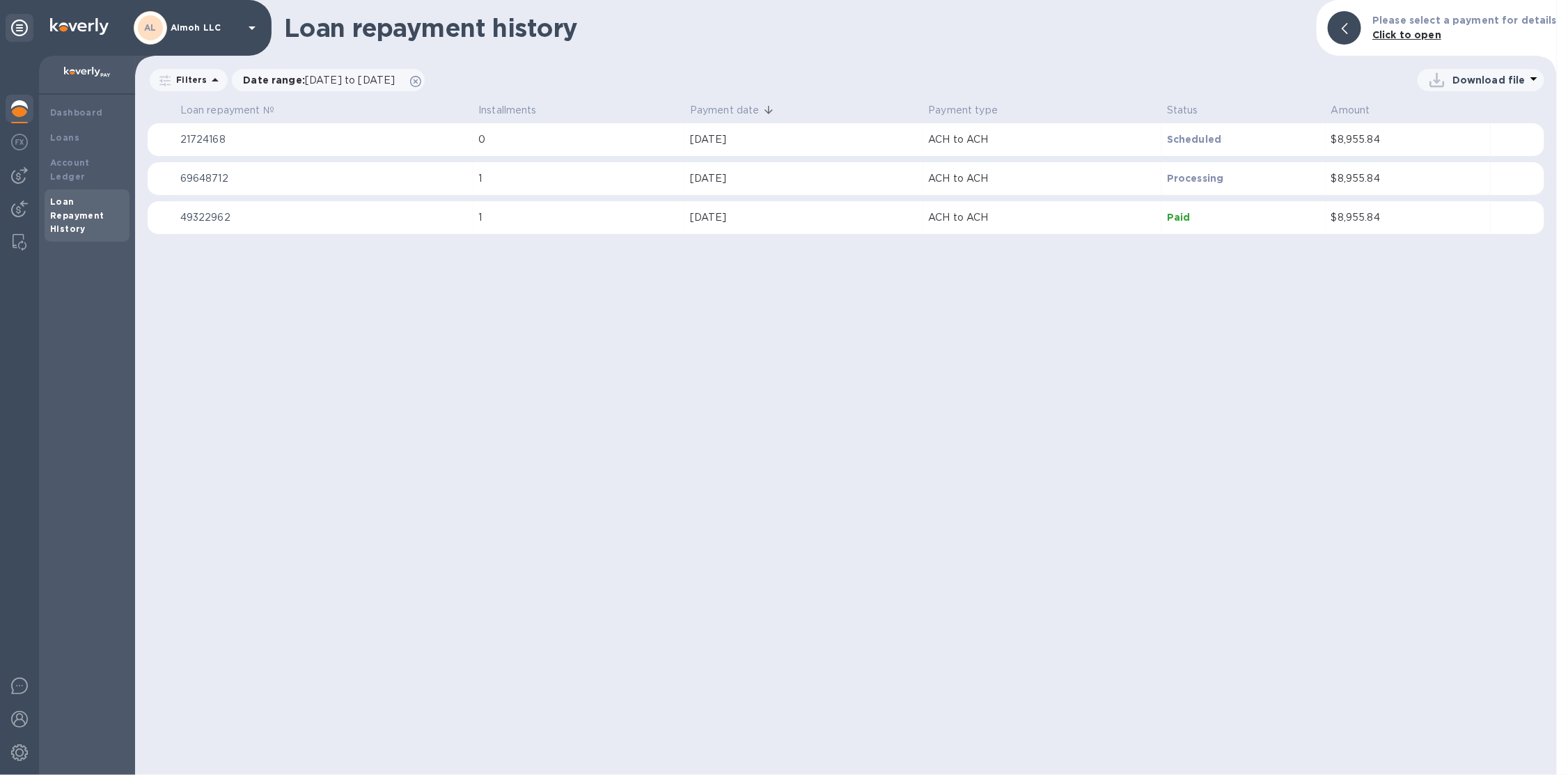
click at [1079, 216] on p "ACH to ACH" at bounding box center [1042, 217] width 228 height 14
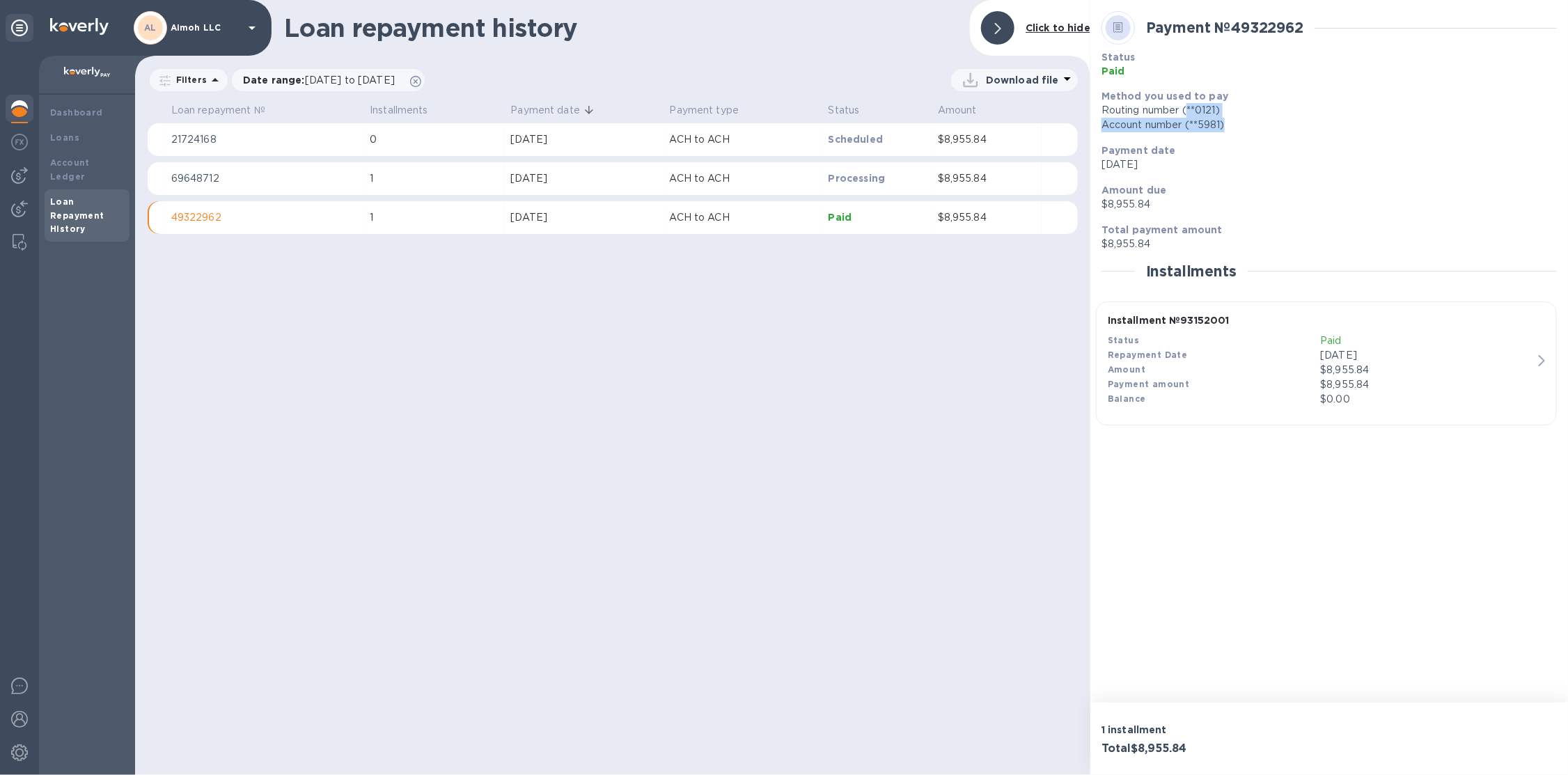
drag, startPoint x: 1188, startPoint y: 114, endPoint x: 1250, endPoint y: 119, distance: 62.2
click at [1237, 119] on div "Routing number (**0121) Account number (**5981)" at bounding box center [1329, 118] width 455 height 29
click at [1250, 119] on div "Account number (**5981)" at bounding box center [1329, 124] width 455 height 14
drag, startPoint x: 38, startPoint y: 743, endPoint x: 28, endPoint y: 749, distance: 11.7
click at [32, 746] on div "Dashboard Loans Account Ledger Loan Repayment History" at bounding box center [67, 415] width 135 height 720
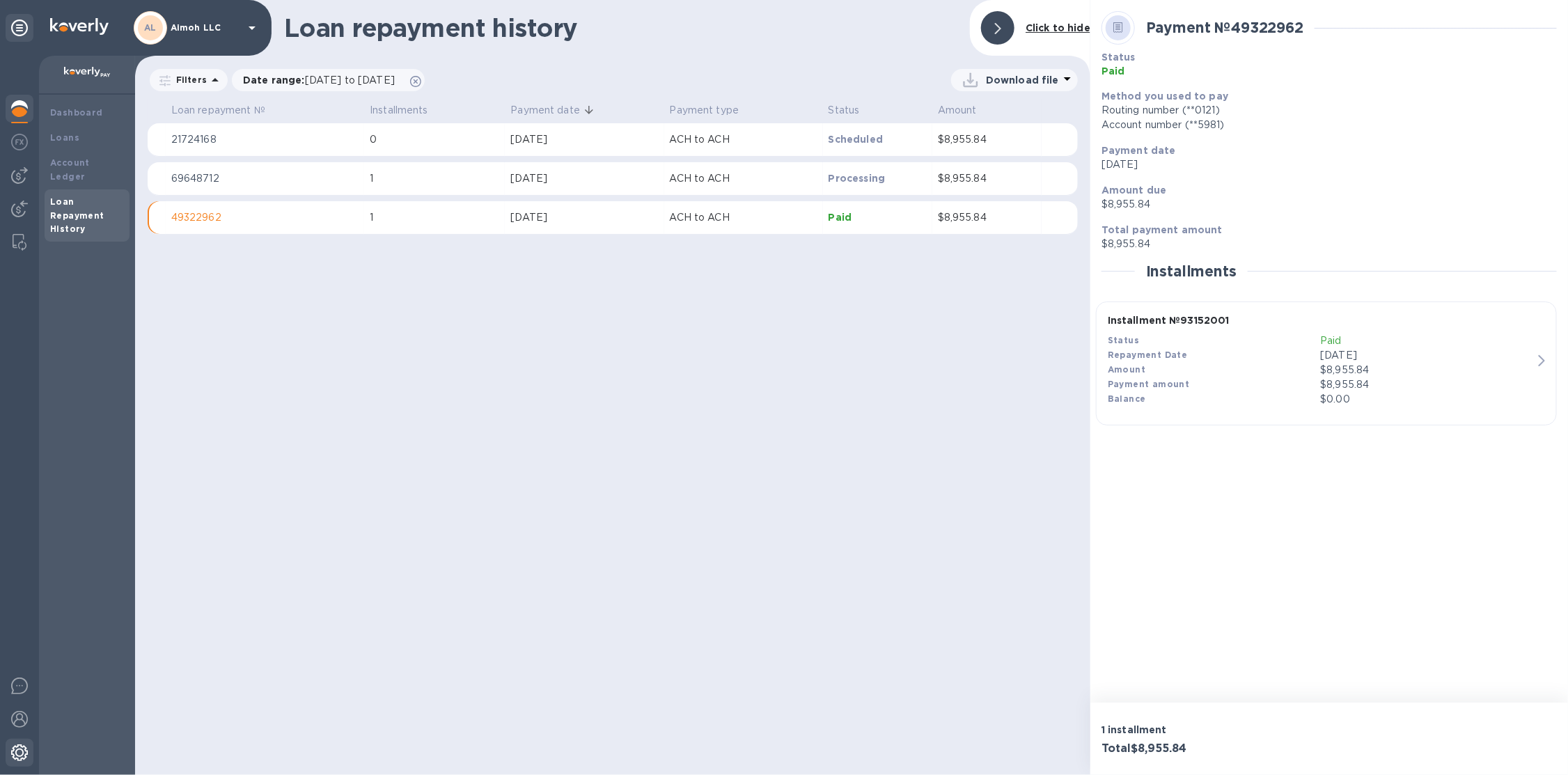
click at [26, 753] on img at bounding box center [20, 753] width 17 height 17
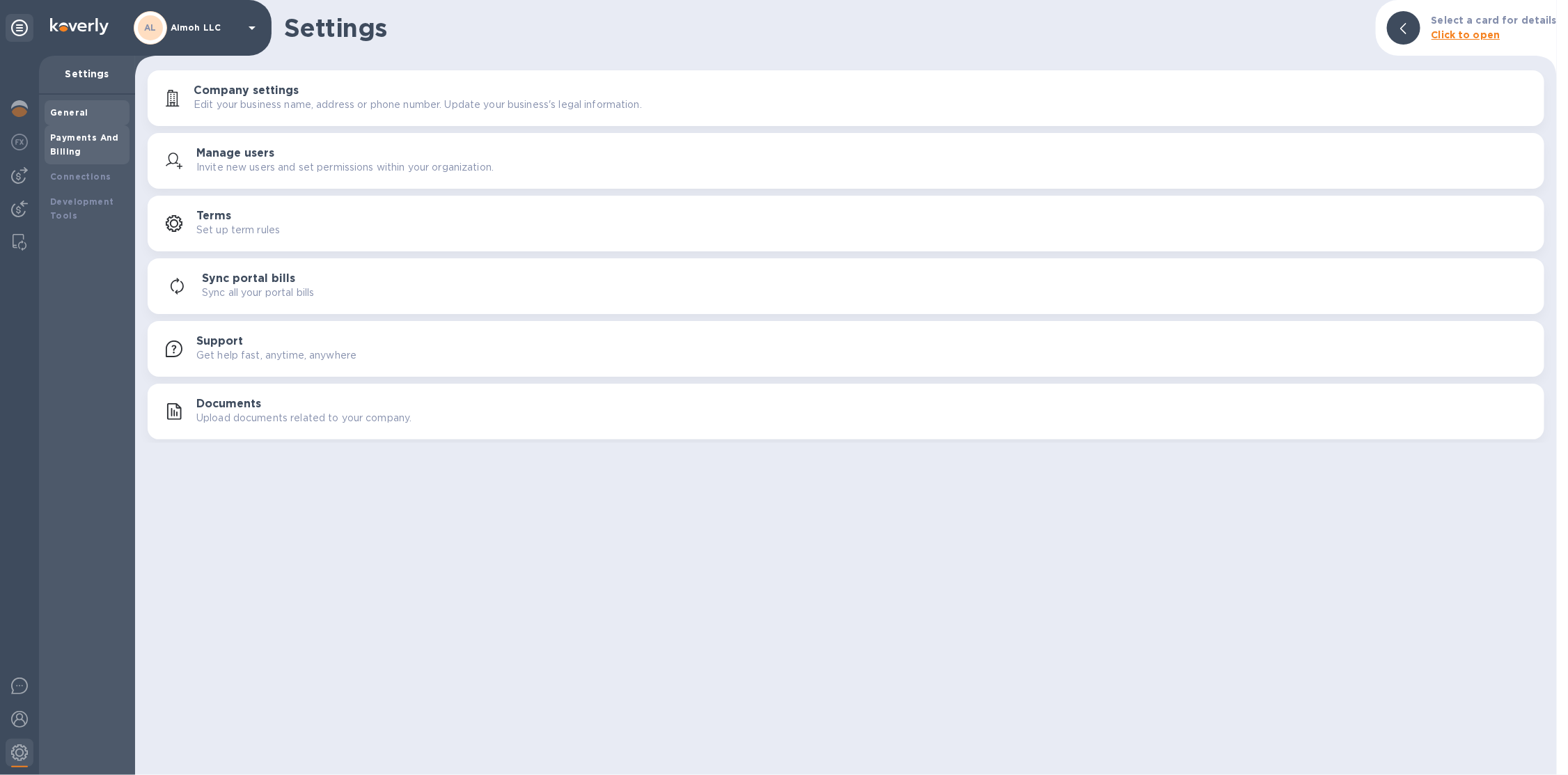
click at [92, 141] on b "Payments And Billing" at bounding box center [84, 144] width 69 height 25
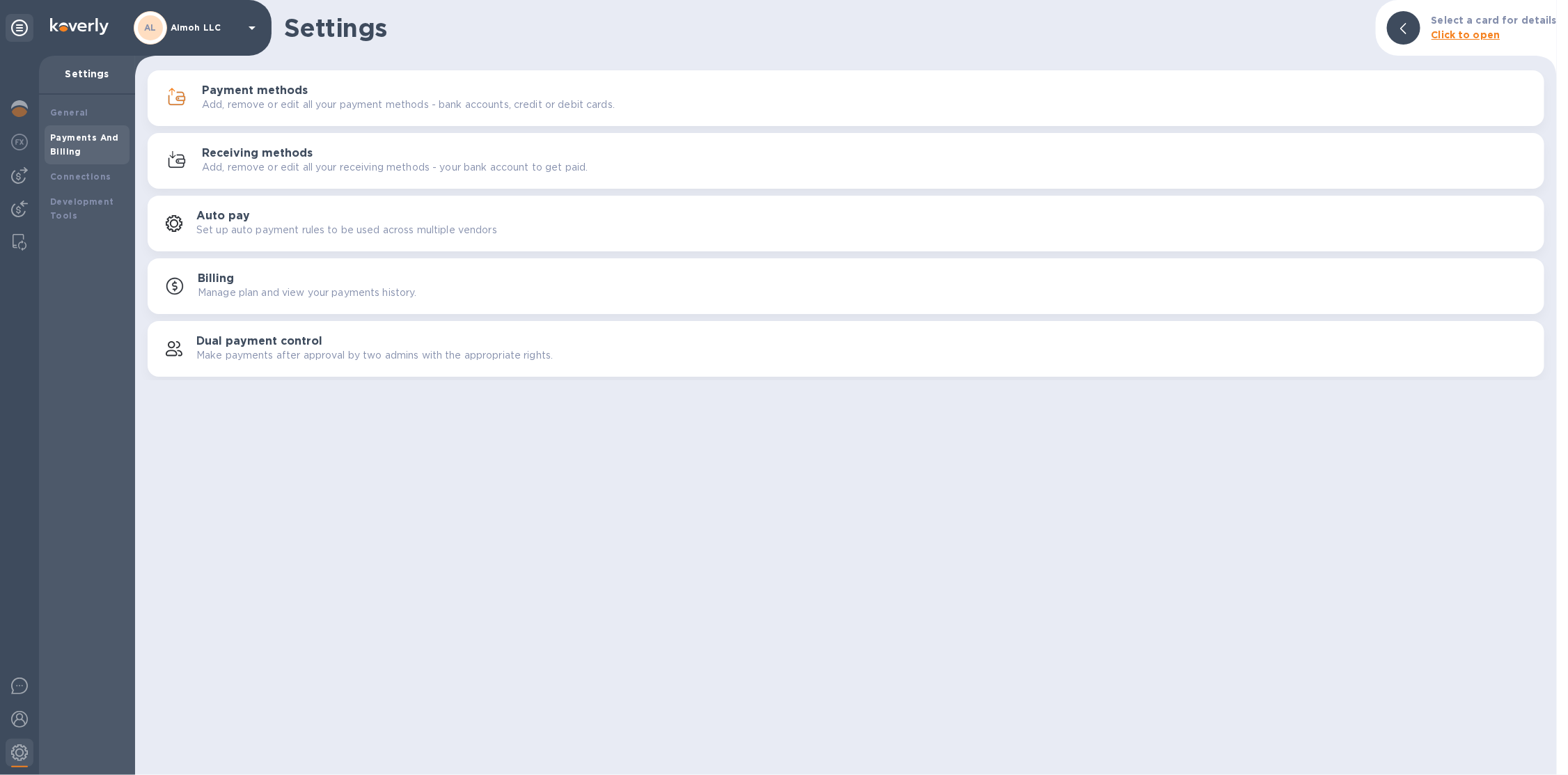
click at [235, 93] on h3 "Payment methods" at bounding box center [255, 91] width 106 height 14
click at [17, 655] on icon at bounding box center [20, 656] width 14 height 17
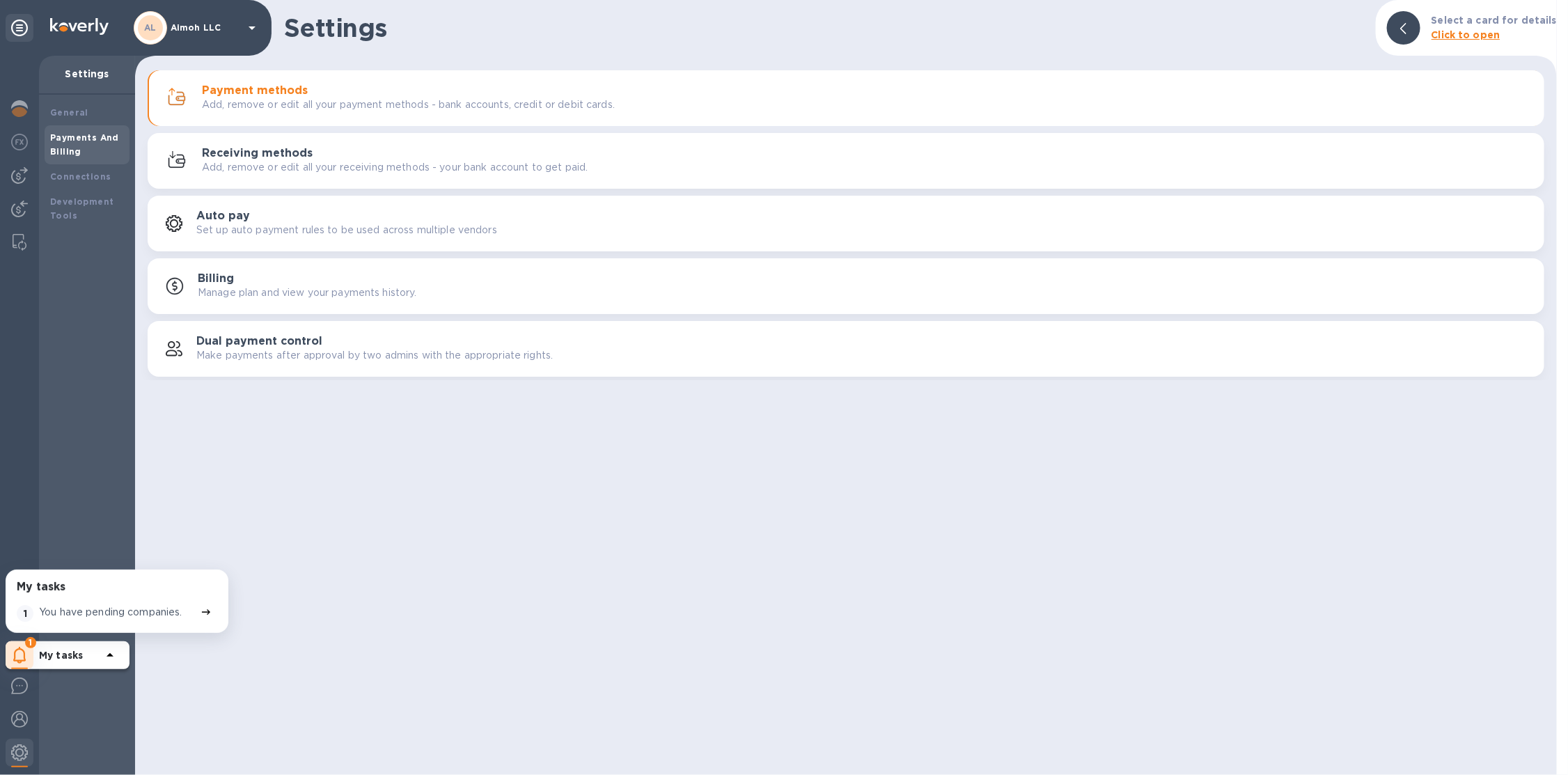
click at [67, 599] on div "My tasks 1 You have pending companies." at bounding box center [117, 601] width 206 height 47
click at [74, 613] on p "You have pending companies." at bounding box center [111, 612] width 143 height 14
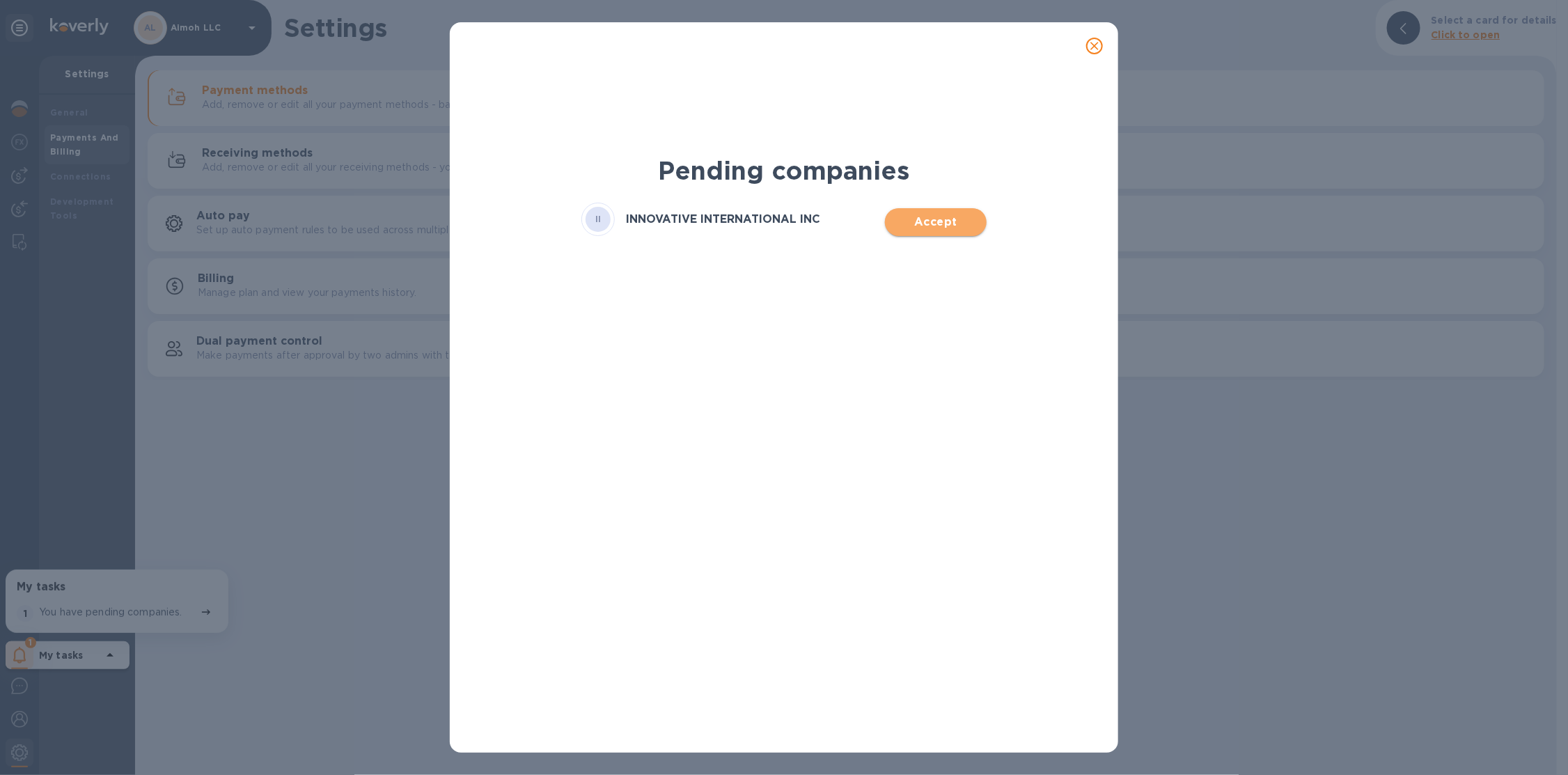
click at [944, 232] on button "Accept" at bounding box center [935, 222] width 101 height 28
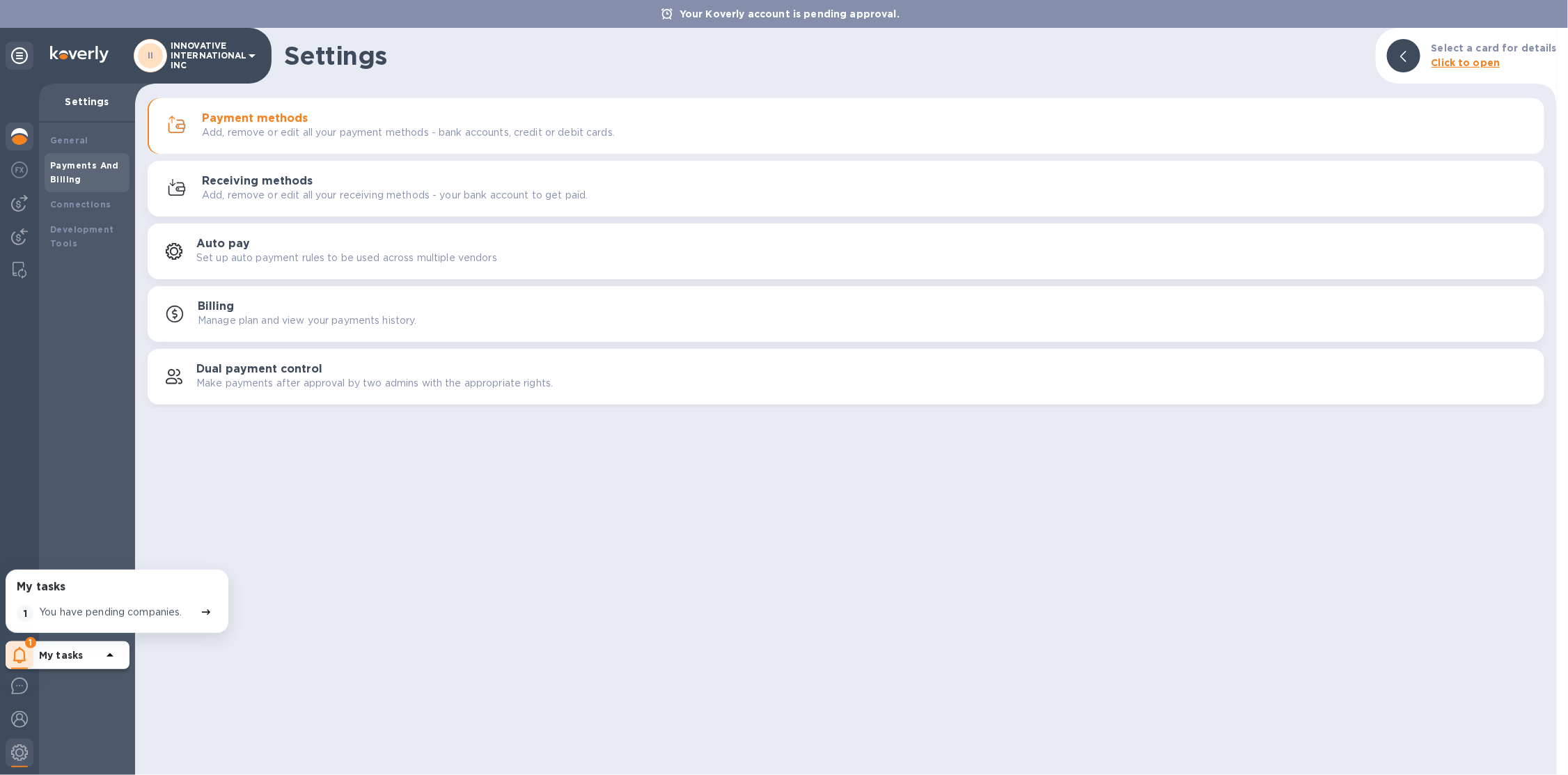
click at [24, 123] on div at bounding box center [20, 138] width 28 height 31
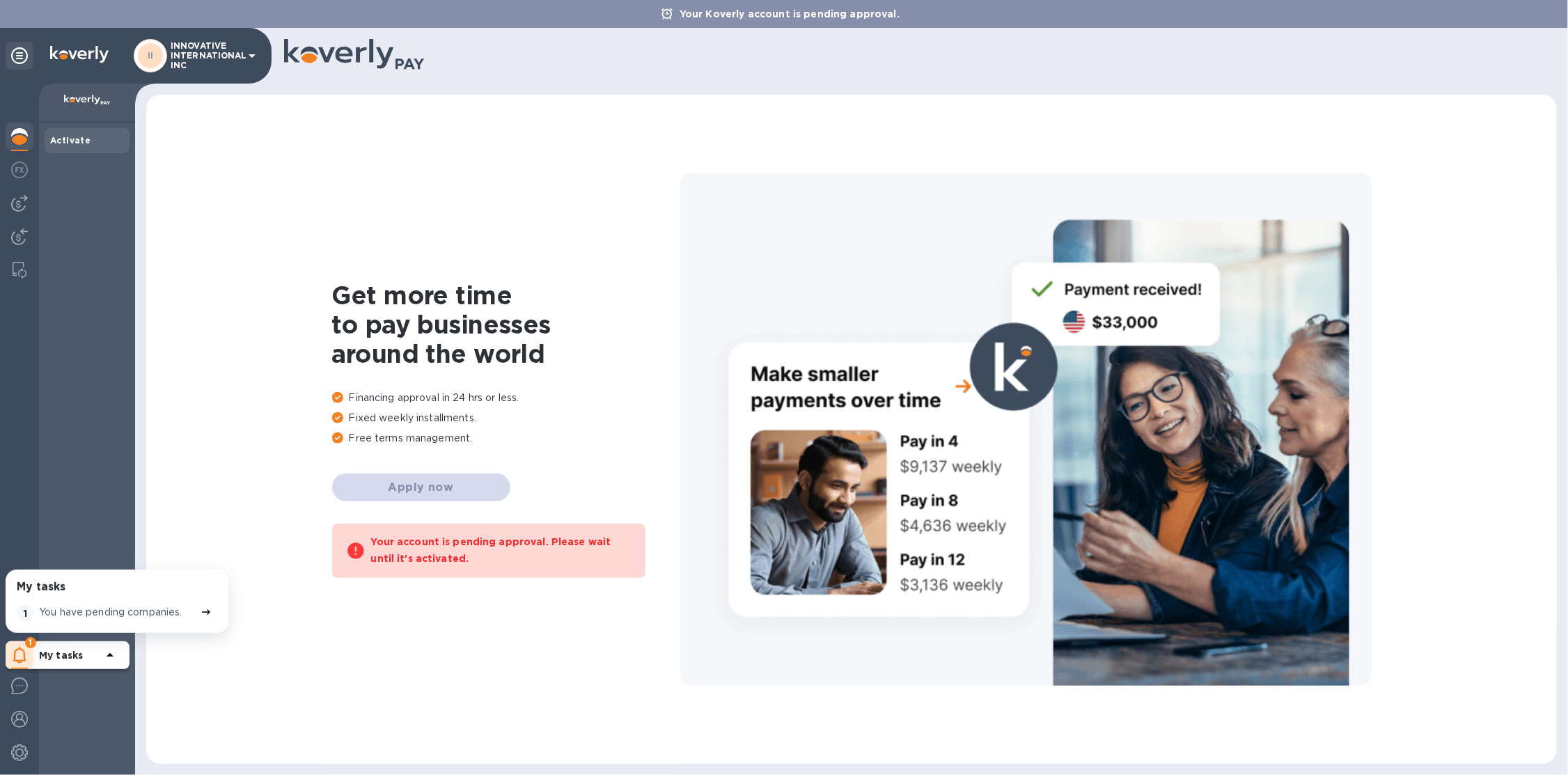
click at [218, 56] on p "INNOVATIVE INTERNATIONAL INC" at bounding box center [205, 55] width 70 height 29
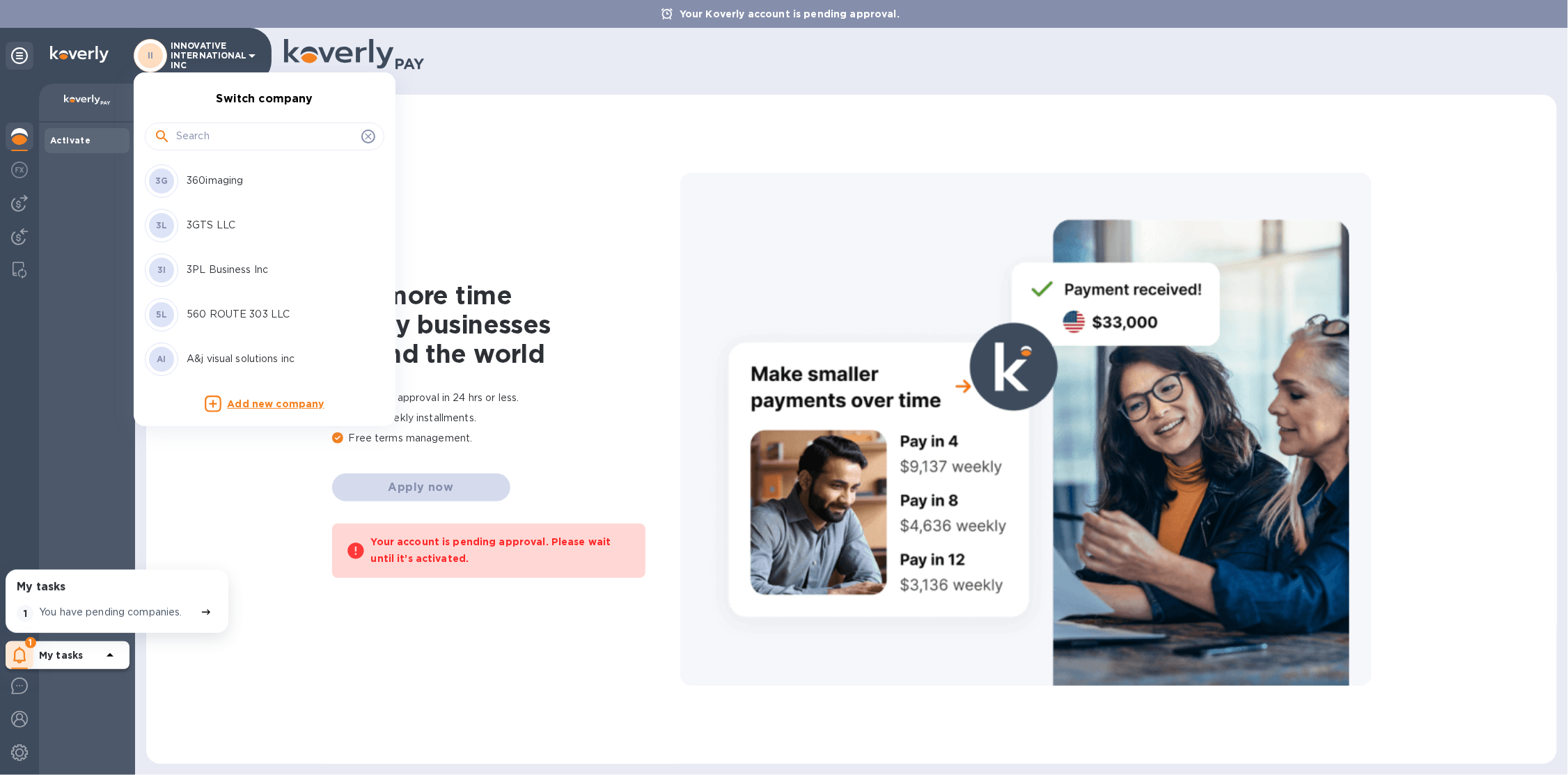
click at [219, 136] on input "text" at bounding box center [266, 136] width 180 height 20
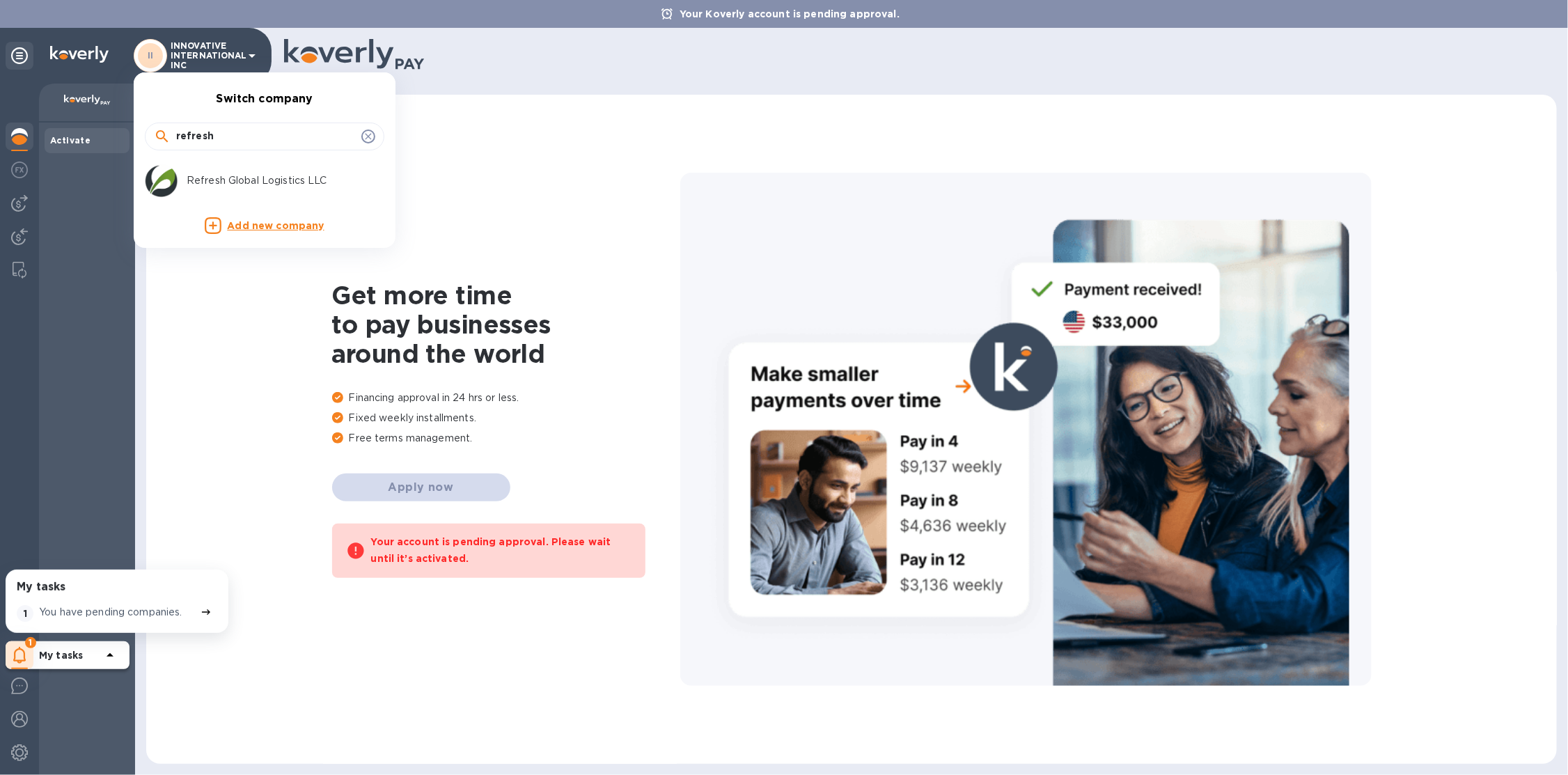
type input "refresh"
click at [244, 178] on p "Refresh Global Logistics LLC" at bounding box center [275, 180] width 176 height 14
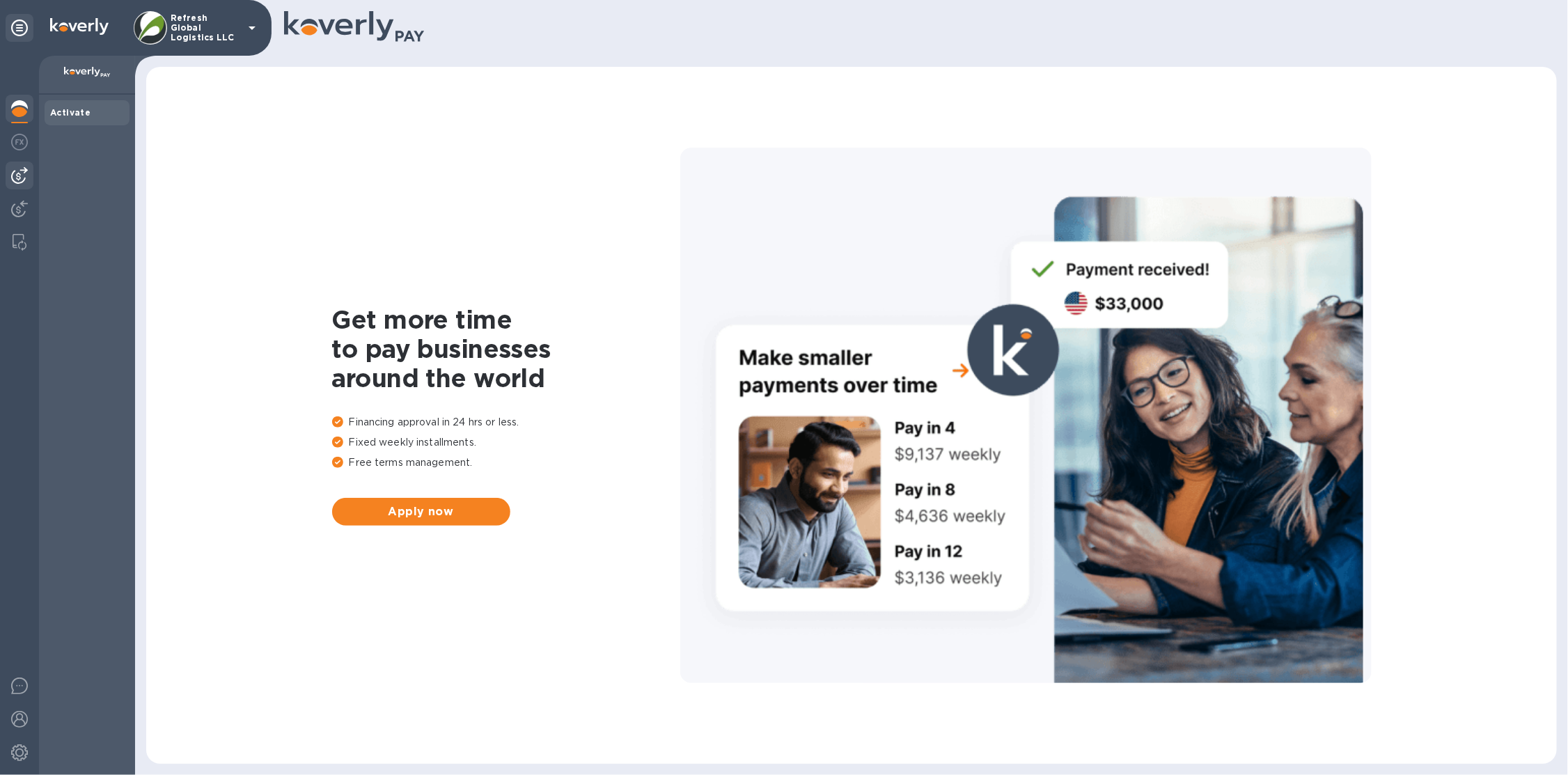
click at [32, 177] on div at bounding box center [20, 175] width 28 height 28
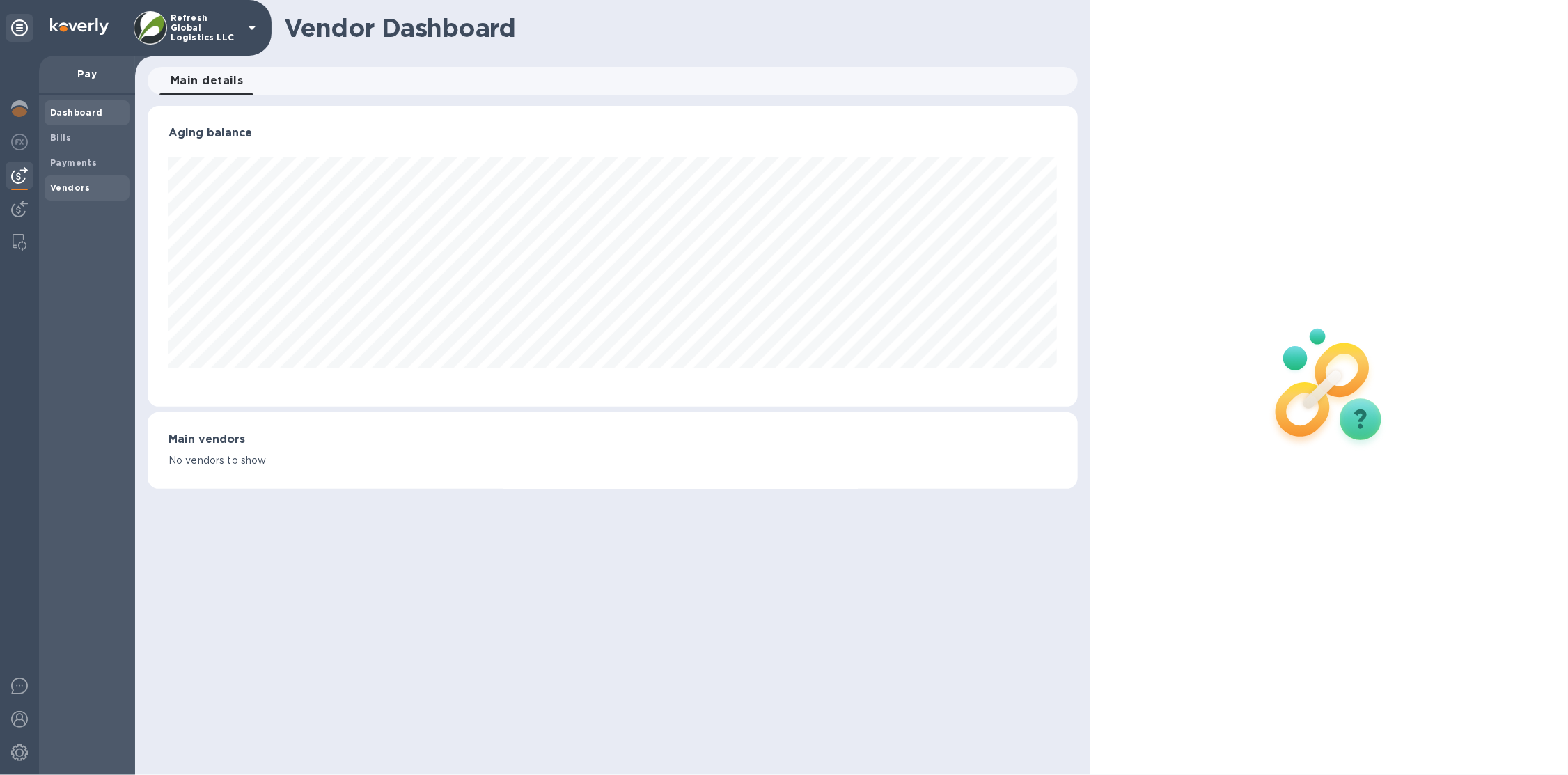
scroll to position [300, 930]
click at [55, 184] on b "Vendors" at bounding box center [70, 188] width 40 height 10
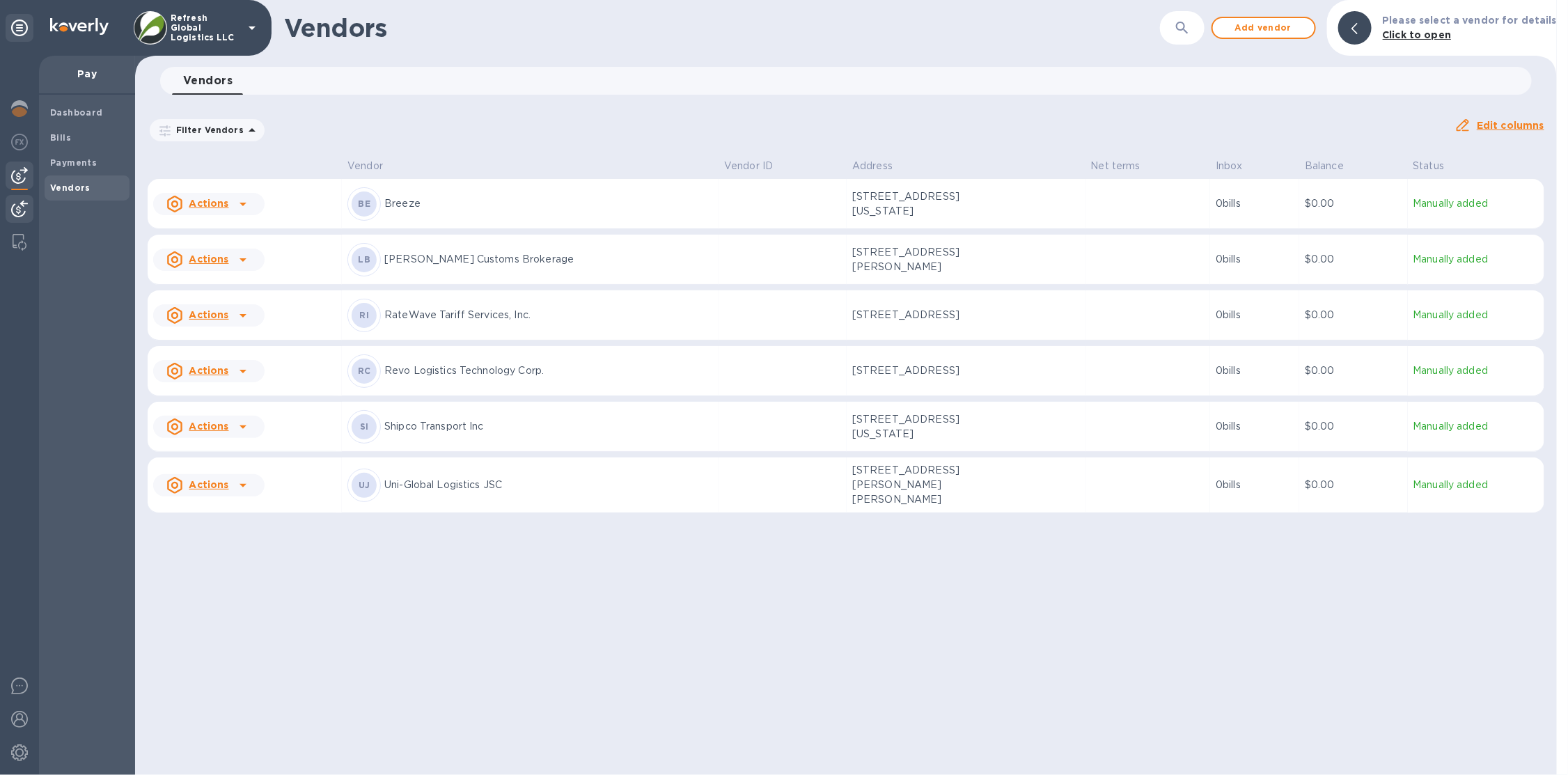
click at [9, 214] on div at bounding box center [20, 211] width 28 height 31
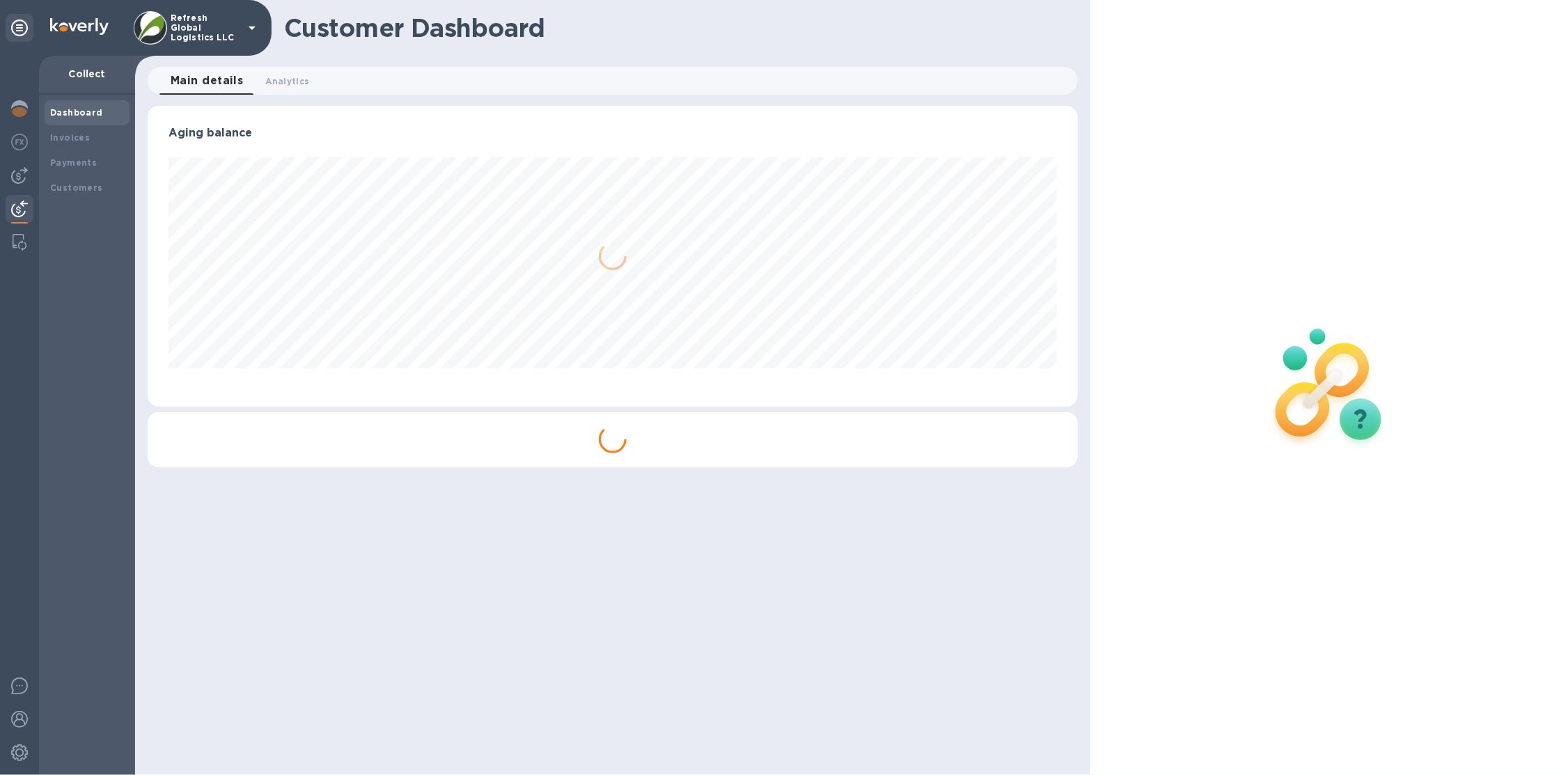
scroll to position [300, 930]
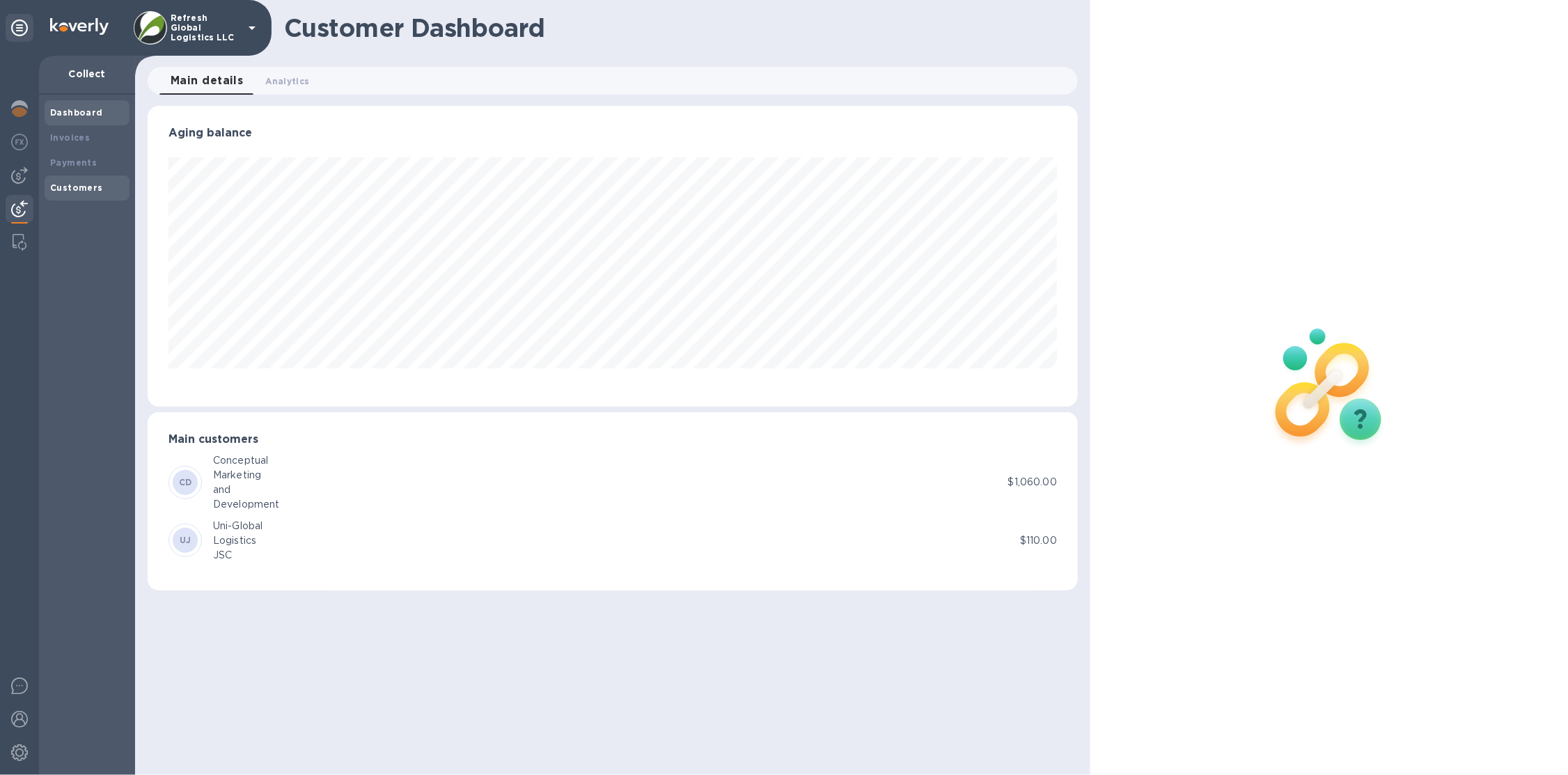
click at [58, 192] on div "Customers" at bounding box center [87, 188] width 74 height 14
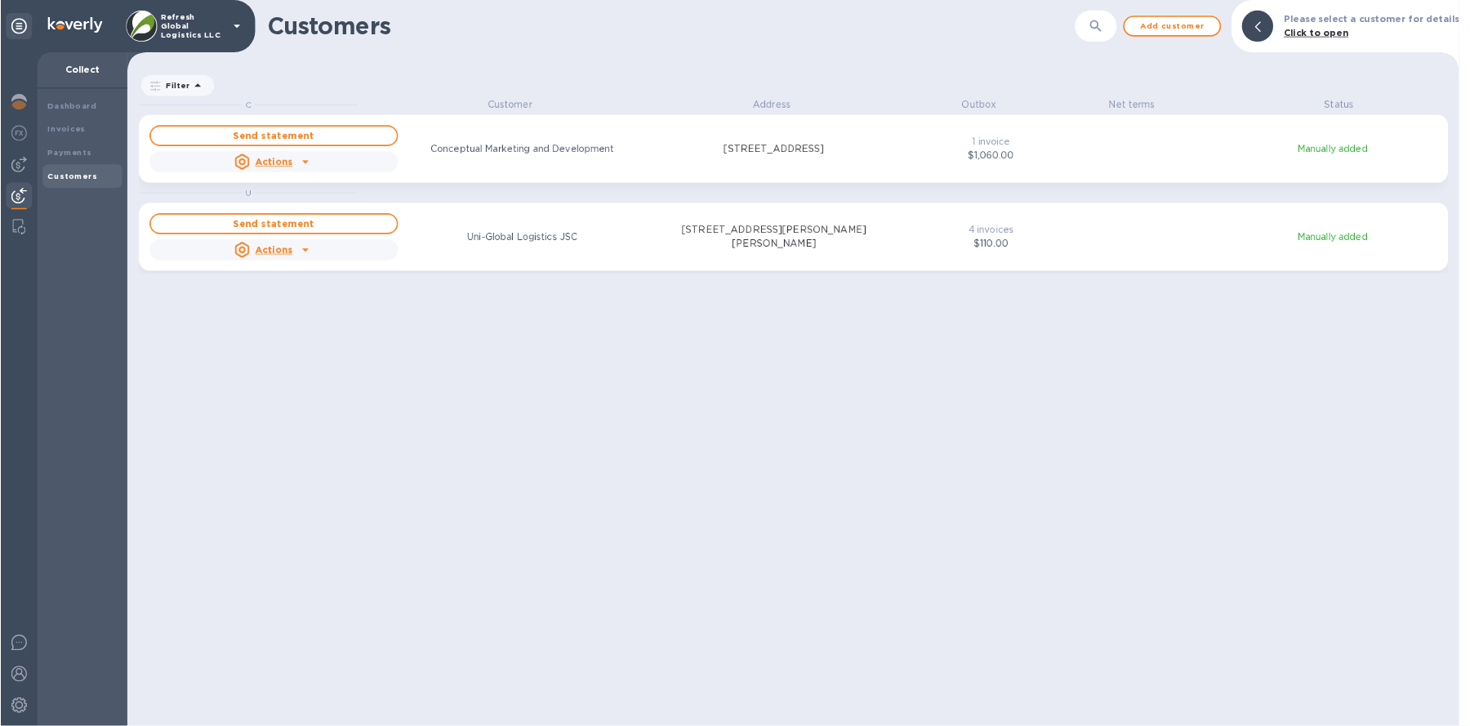
scroll to position [772, 1662]
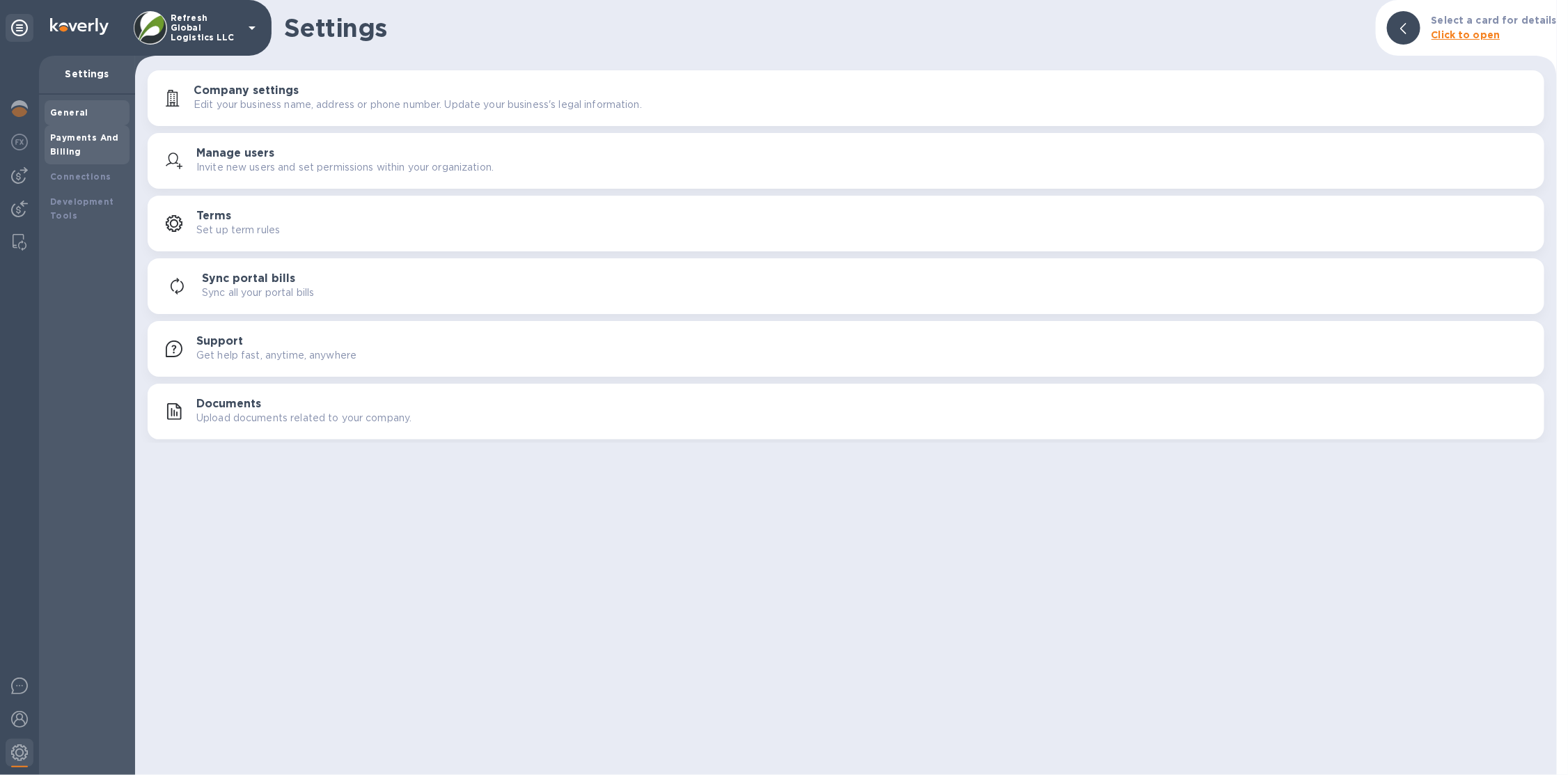
click at [96, 132] on b "Payments And Billing" at bounding box center [84, 144] width 69 height 25
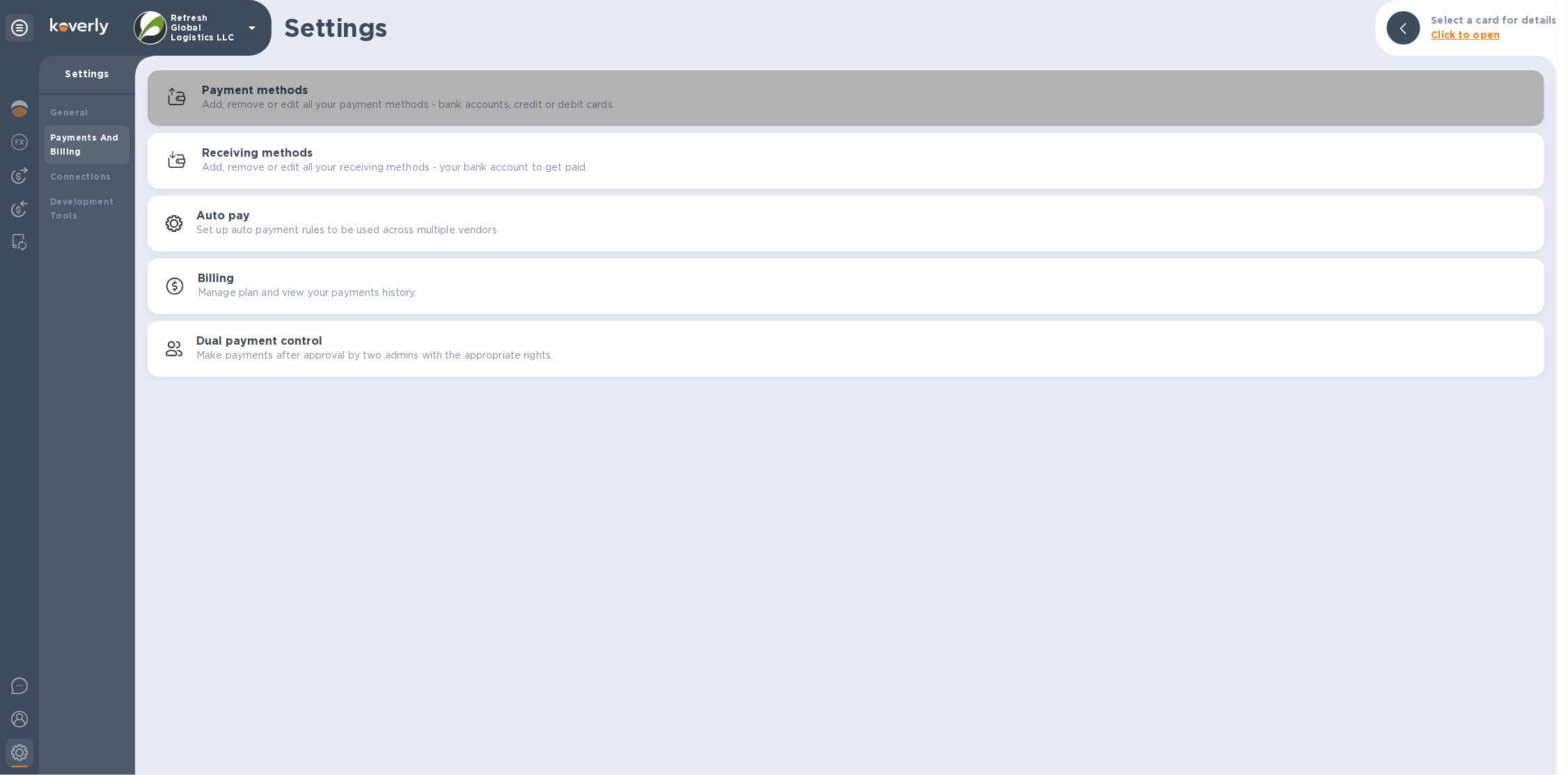
click at [243, 111] on p "Add, remove or edit all your payment methods - bank accounts, credit or debit c…" at bounding box center [408, 104] width 413 height 14
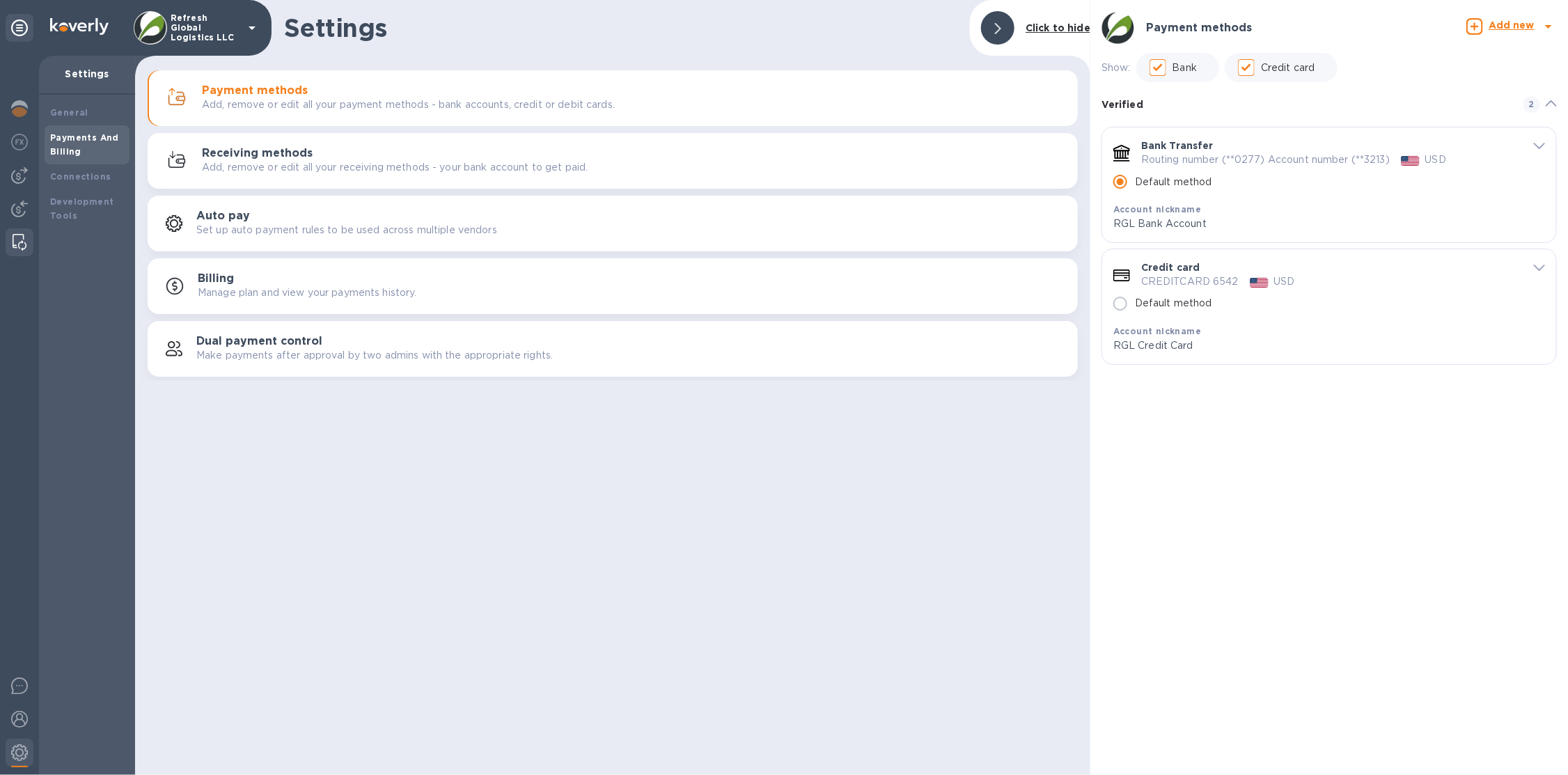
click at [13, 245] on img at bounding box center [20, 242] width 14 height 17
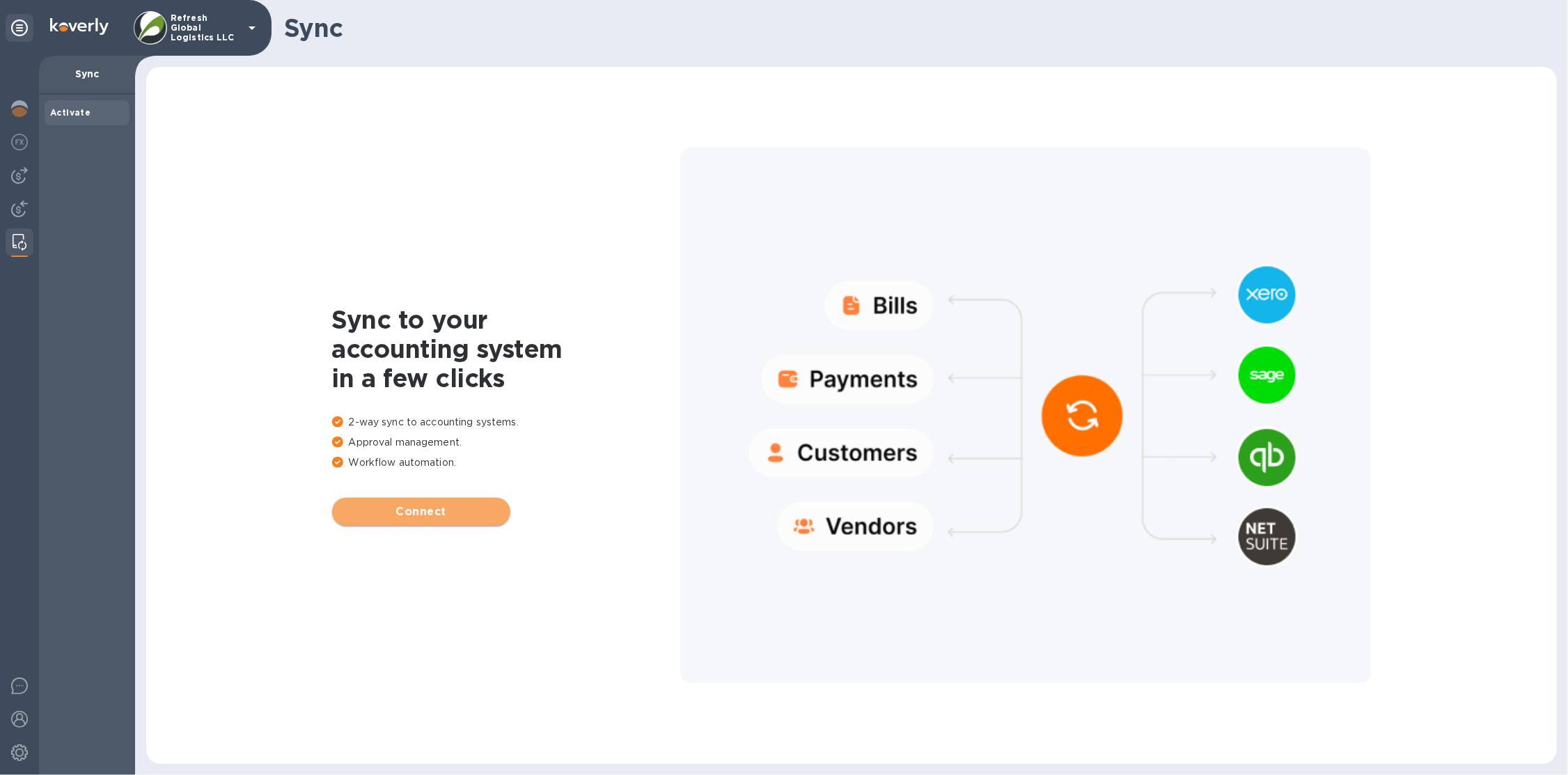
click at [362, 506] on span "Connect" at bounding box center [421, 512] width 156 height 17
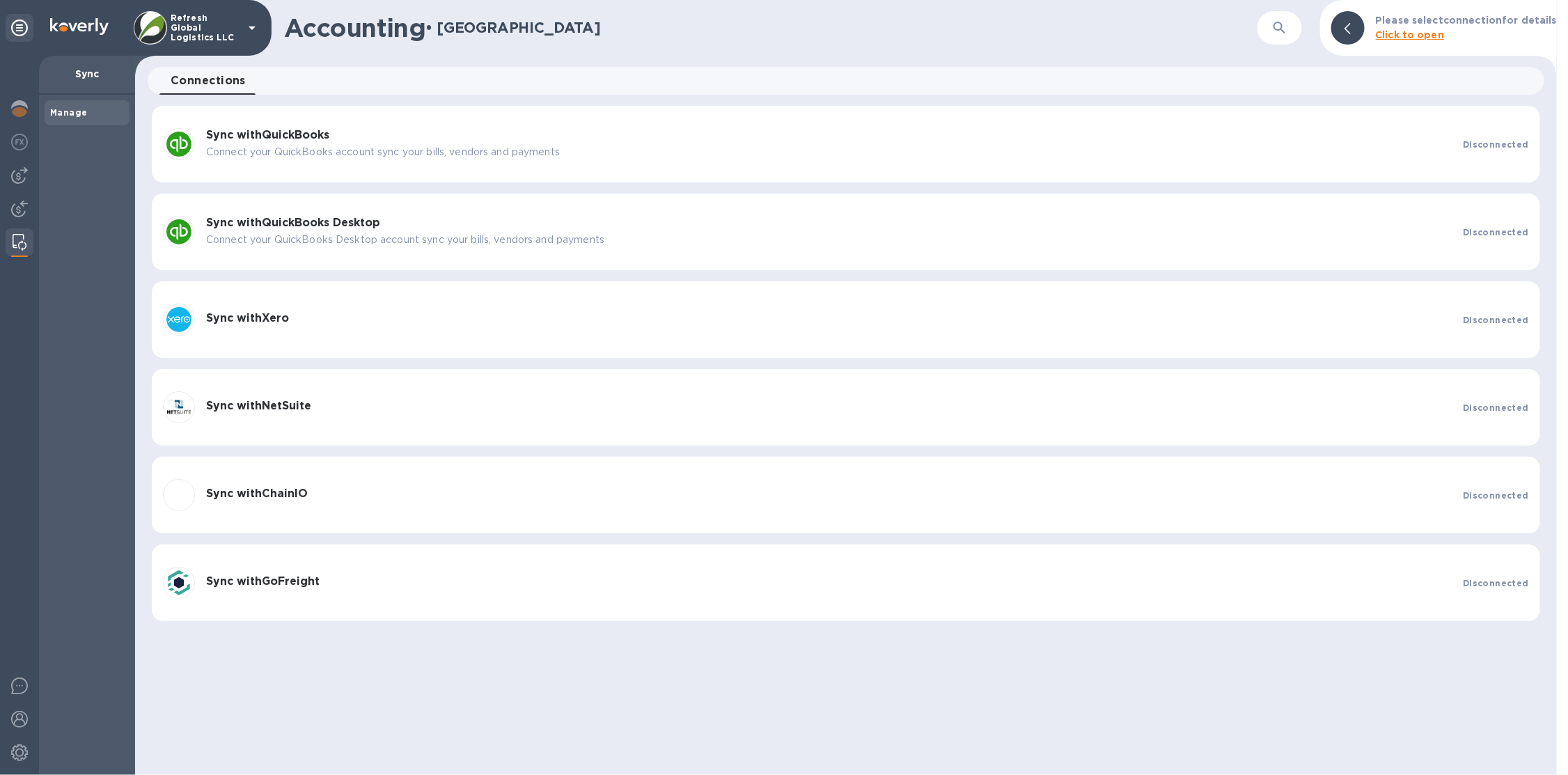
click at [501, 598] on div "Sync with GoFreight Disconnected" at bounding box center [846, 582] width 1377 height 43
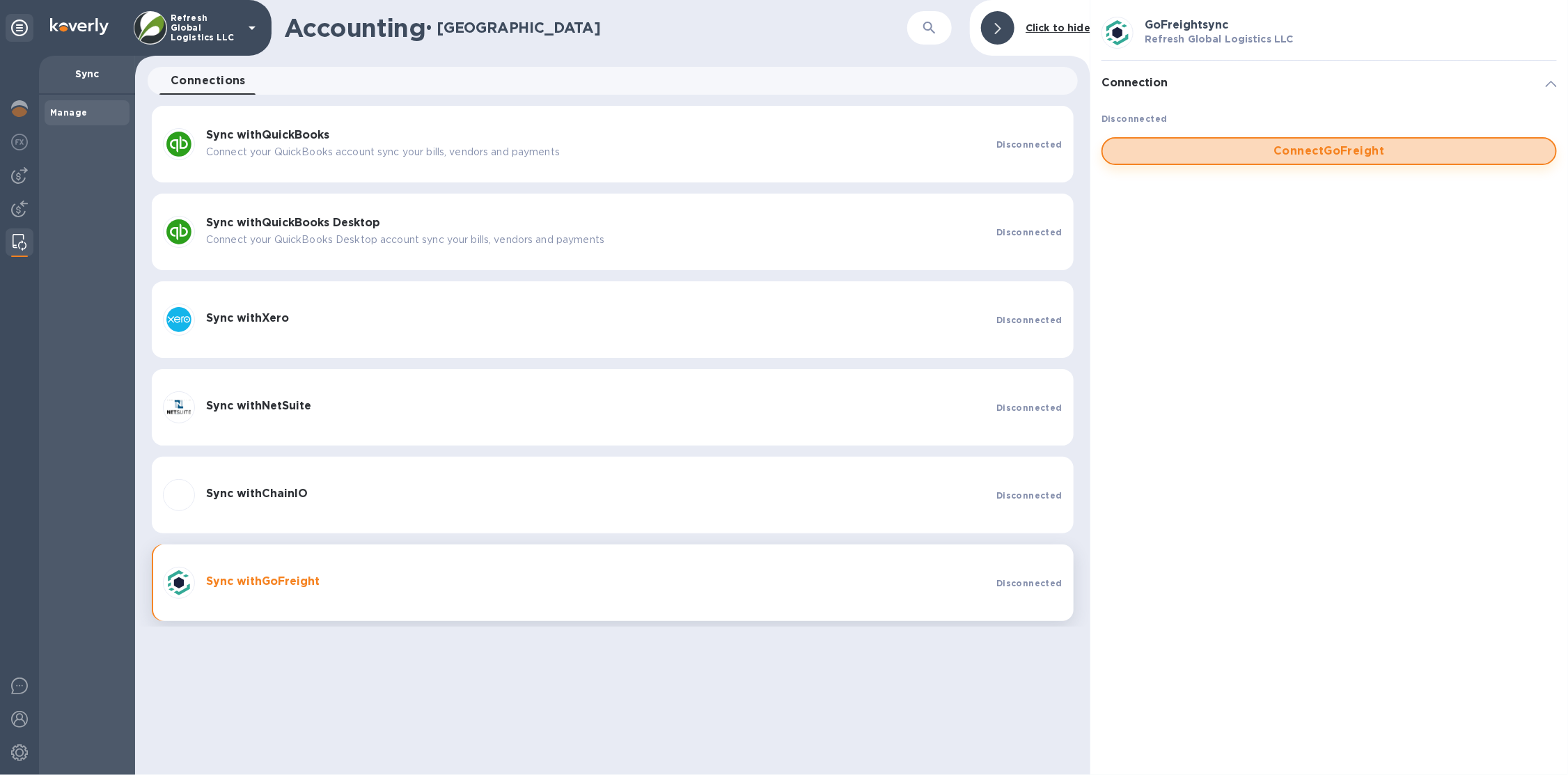
click at [1354, 138] on button "Connect GoFreight" at bounding box center [1329, 151] width 455 height 28
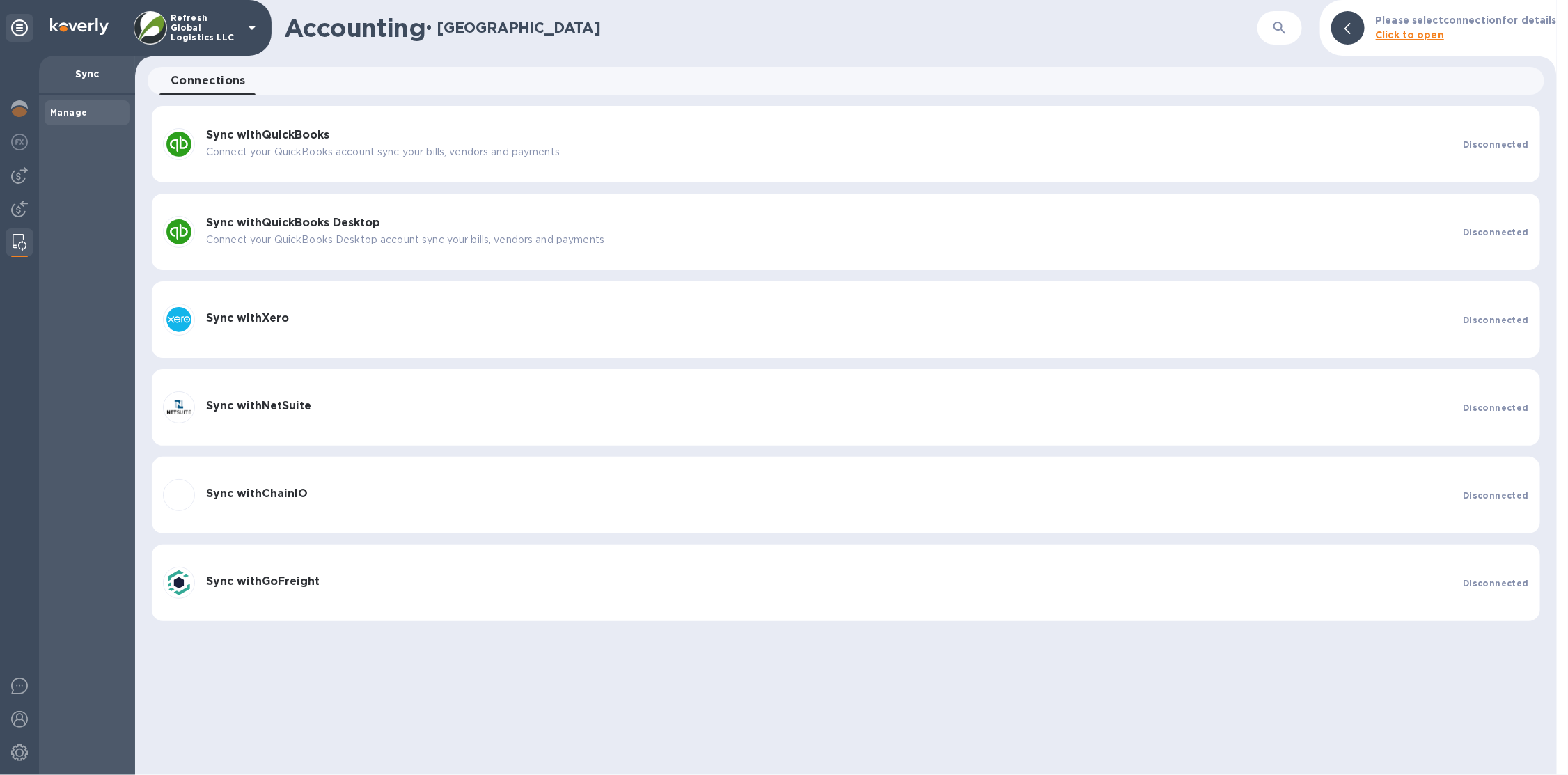
click at [36, 111] on div at bounding box center [20, 415] width 39 height 720
